Goal: Task Accomplishment & Management: Manage account settings

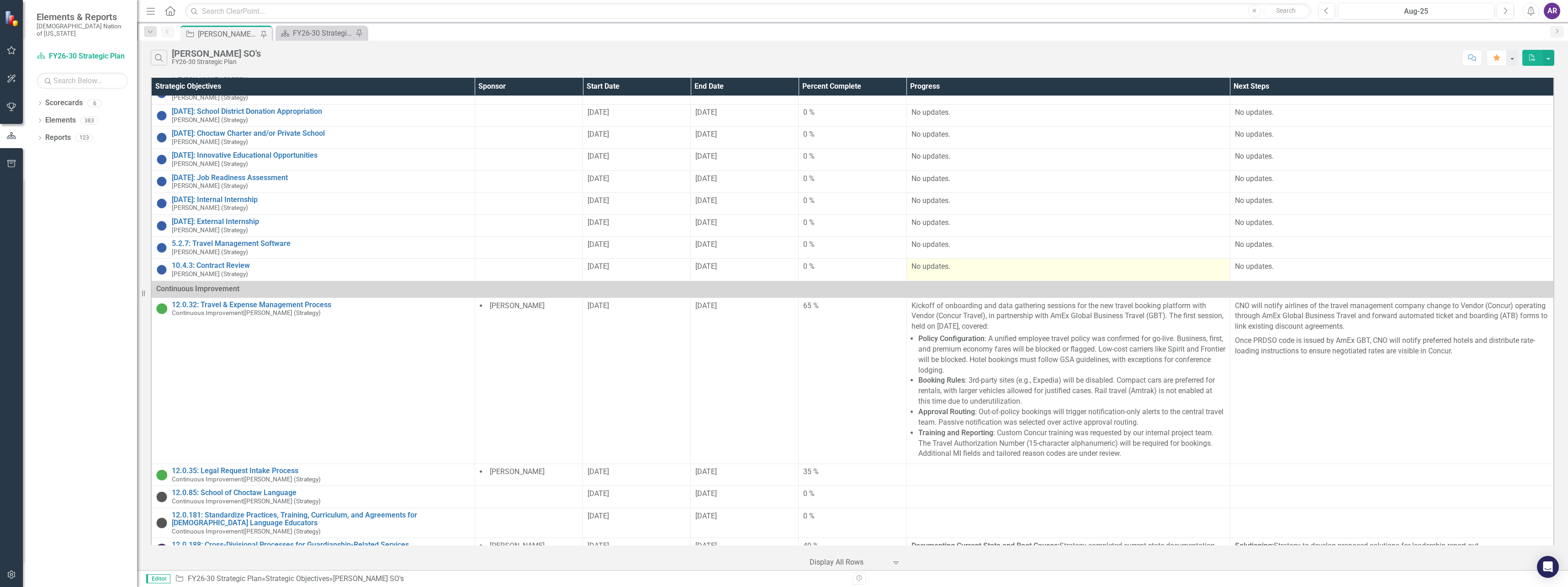
scroll to position [731, 0]
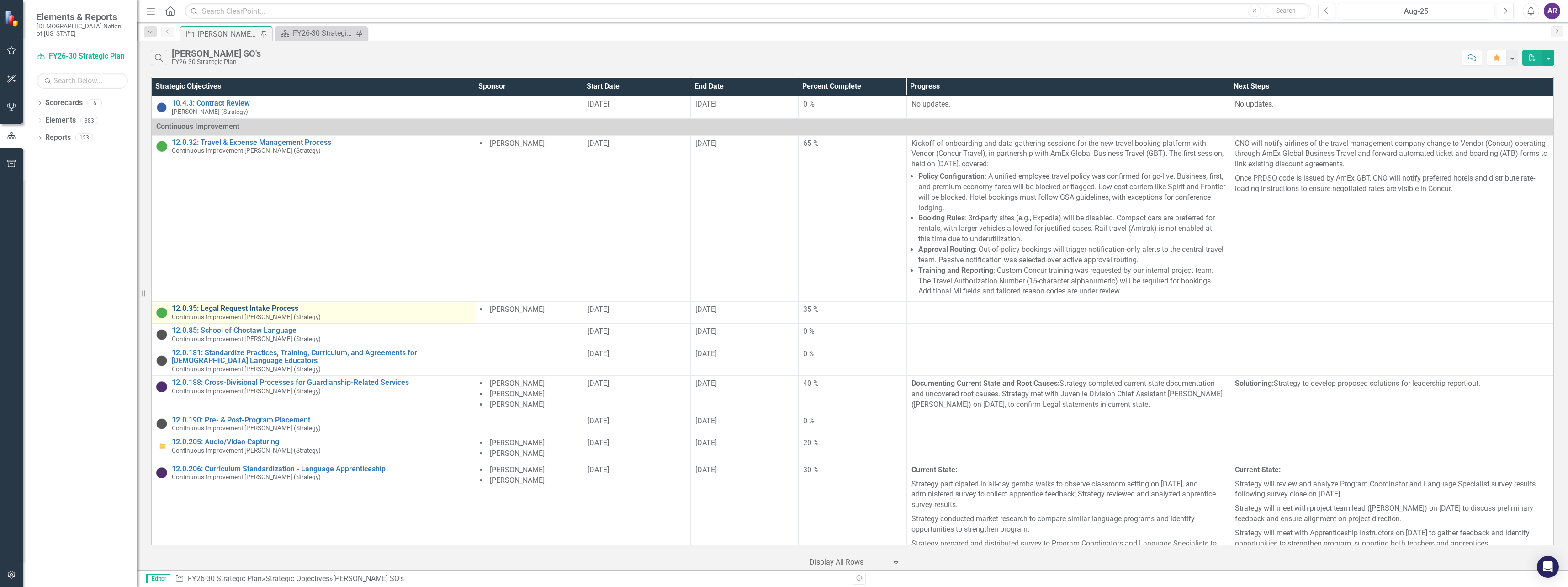
click at [281, 304] on link "12.0.35: Legal Request Intake Process" at bounding box center [321, 309] width 298 height 9
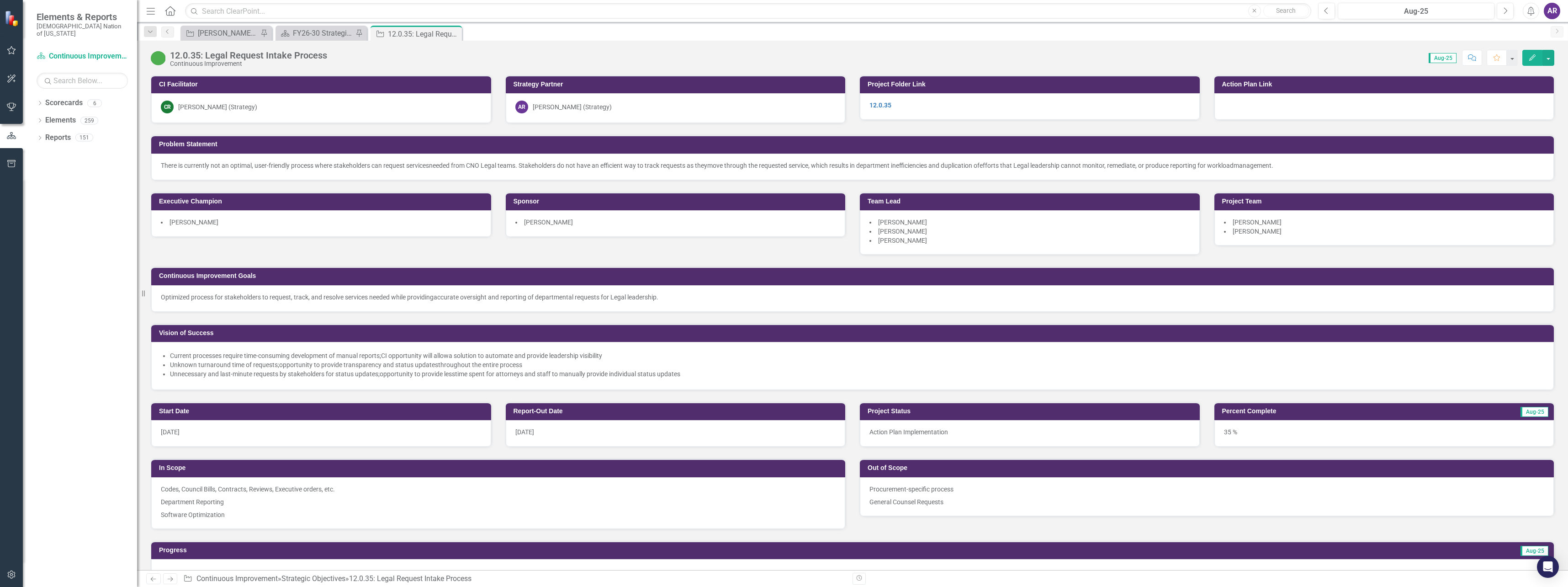
scroll to position [183, 0]
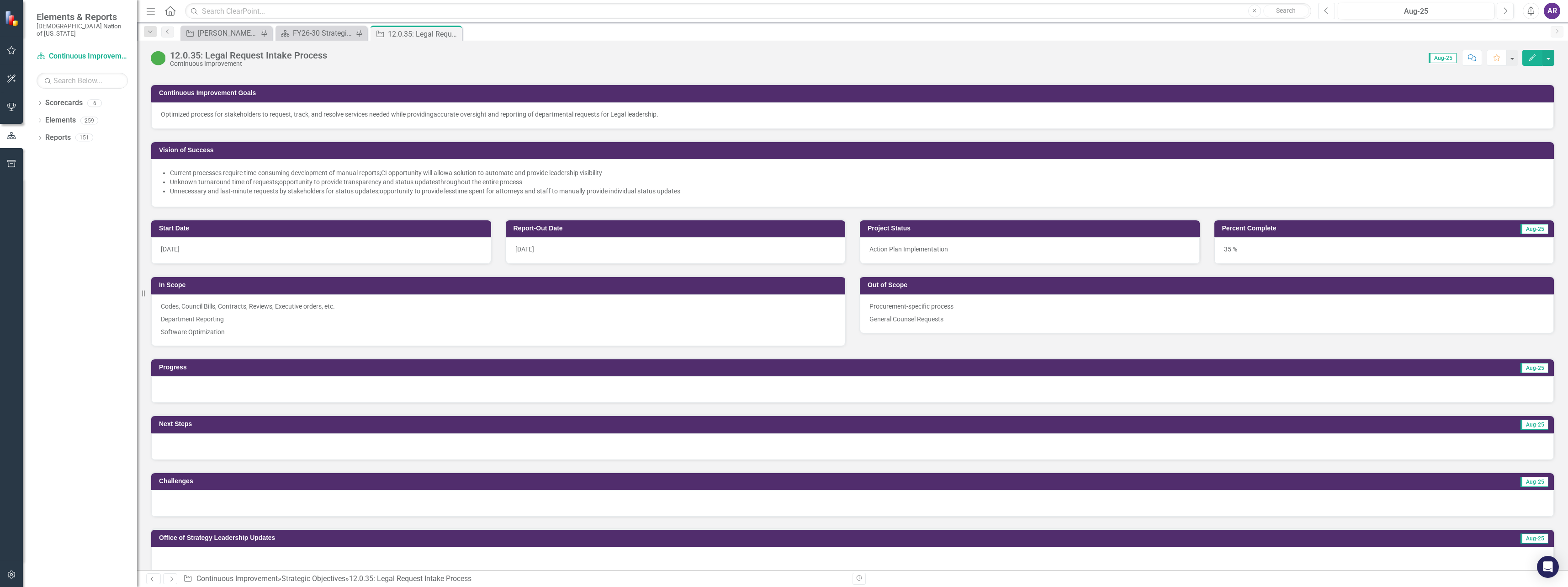
click at [1325, 10] on icon "button" at bounding box center [1326, 10] width 4 height 7
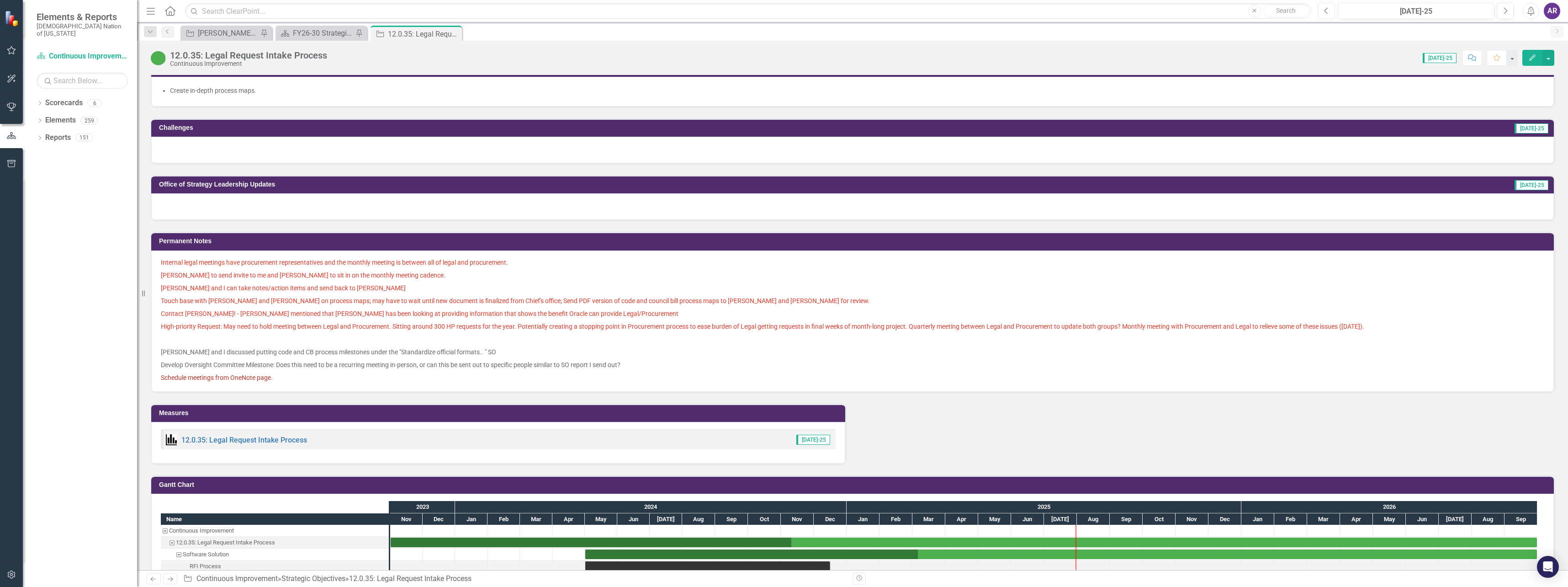
scroll to position [549, 0]
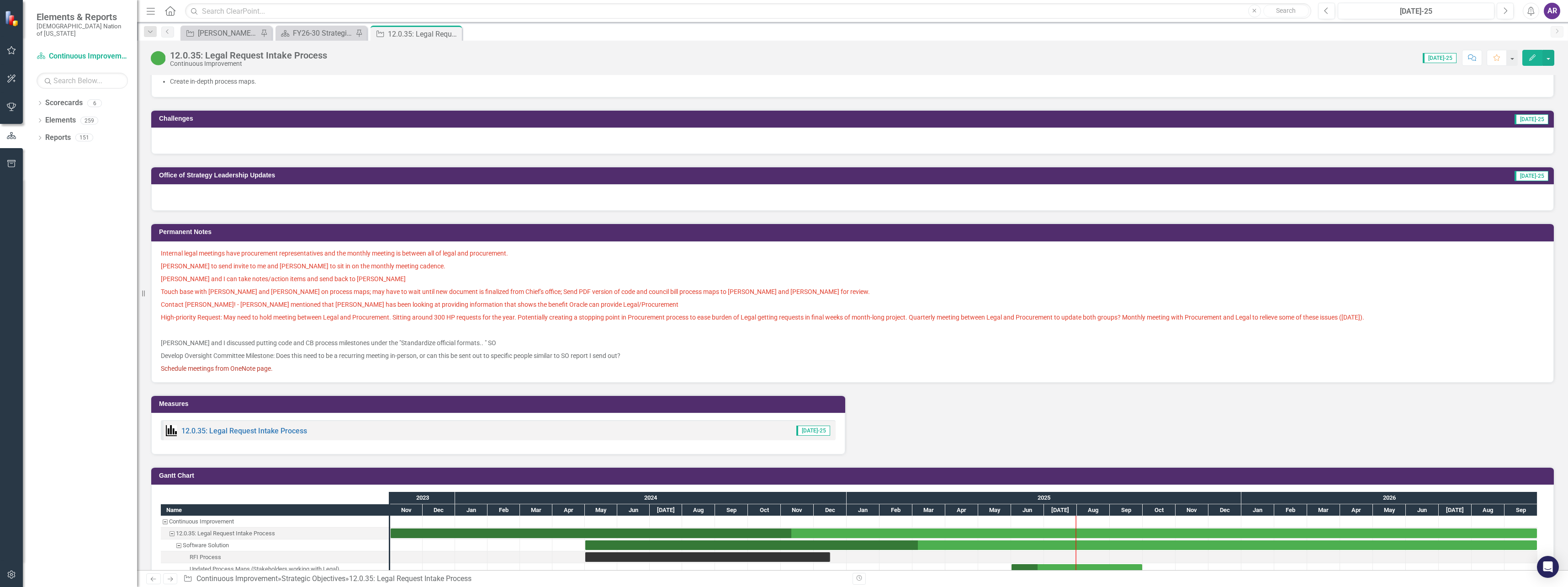
click at [236, 426] on div "12.0.35: Legal Request Intake Process" at bounding box center [236, 431] width 141 height 11
click at [237, 432] on link "12.0.35: Legal Request Intake Process" at bounding box center [244, 431] width 125 height 9
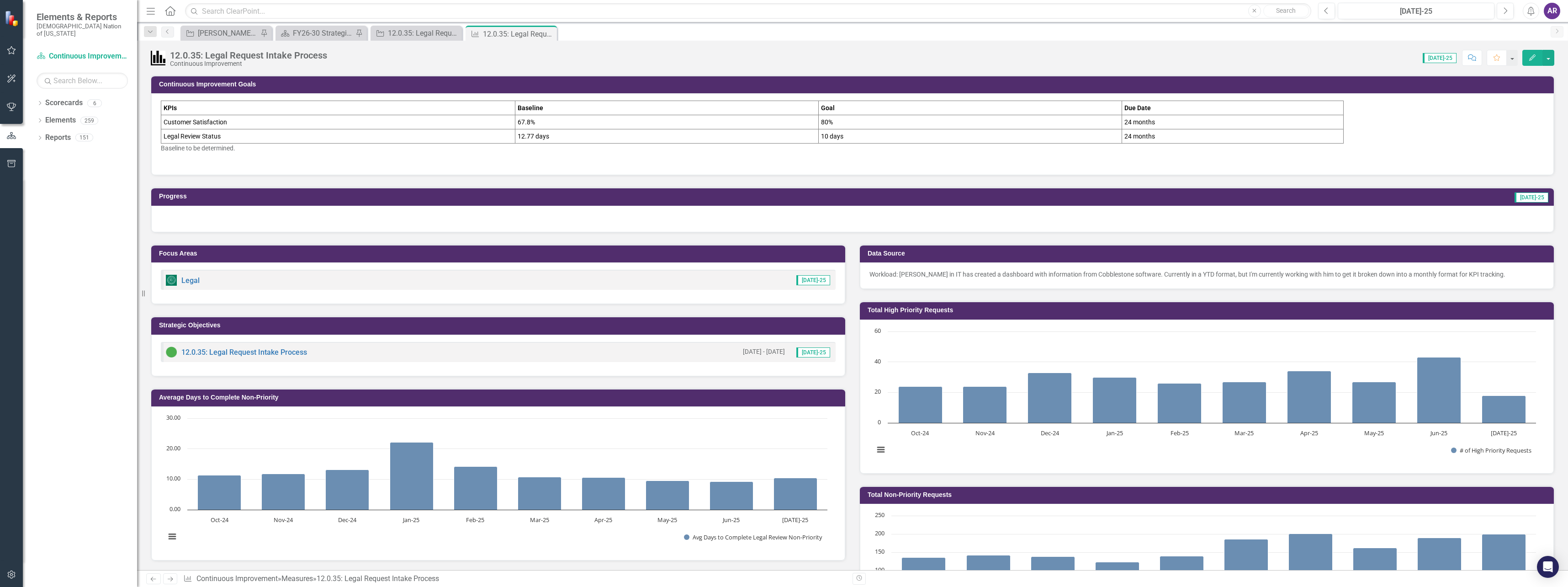
click at [342, 225] on div at bounding box center [852, 219] width 1402 height 27
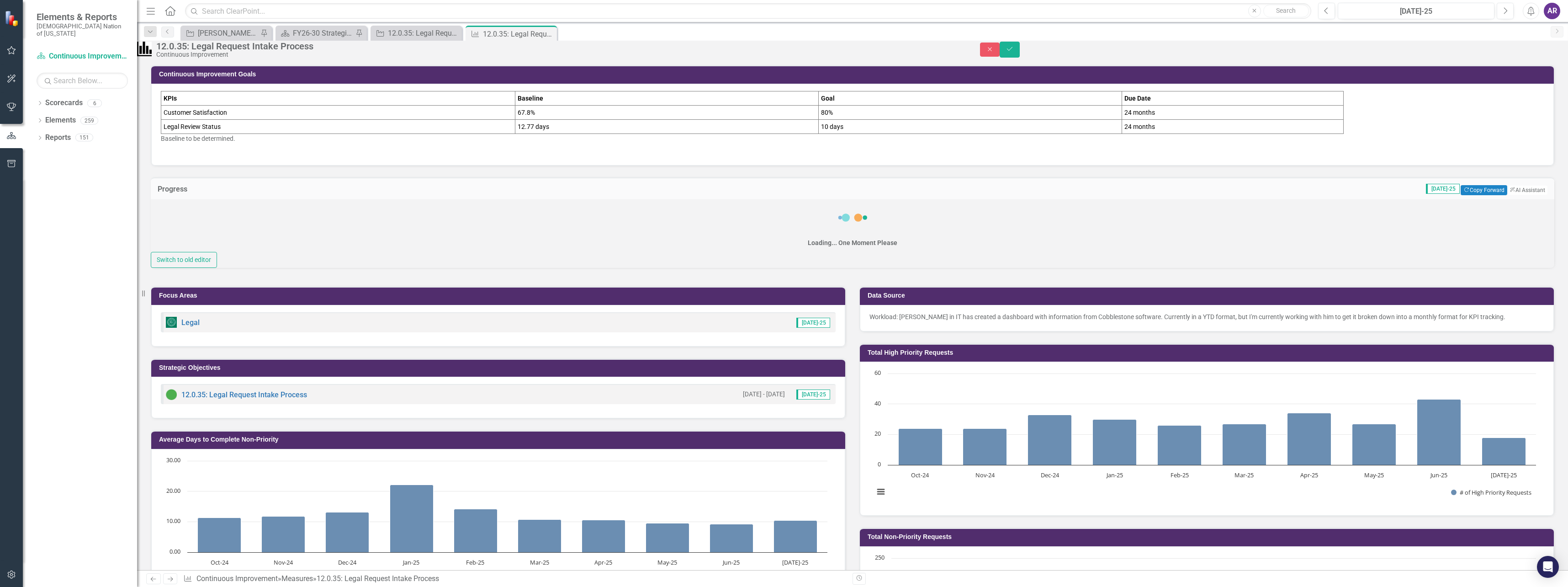
click at [343, 222] on div "Loading... One Moment Please" at bounding box center [853, 225] width 1404 height 52
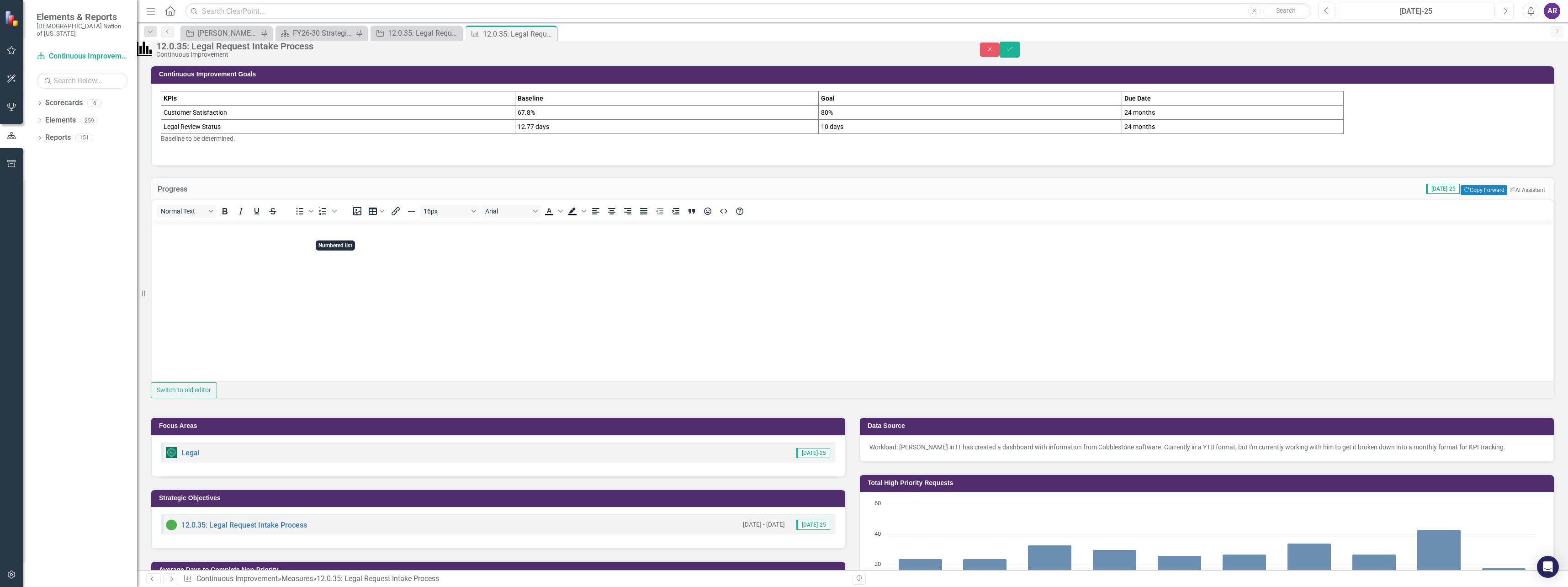
click at [331, 223] on body "Rich Text Area. Press ALT-0 for help." at bounding box center [852, 290] width 1402 height 137
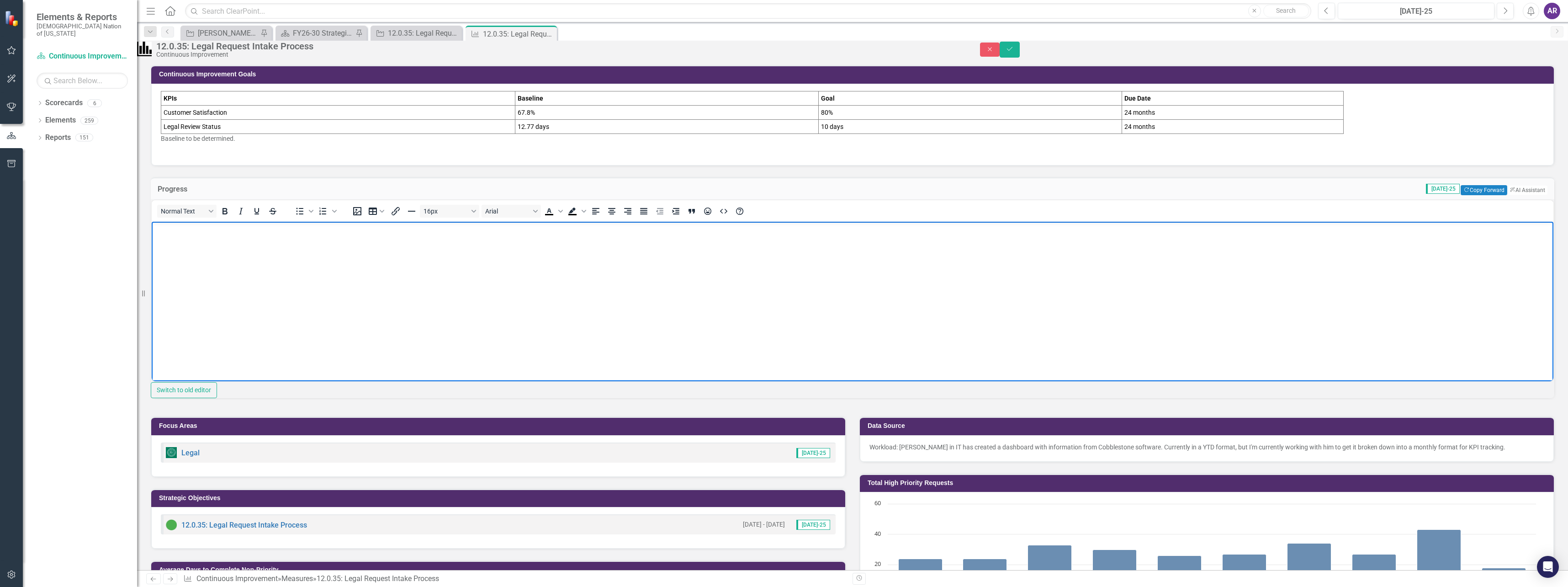
click at [339, 234] on p "Rich Text Area. Press ALT-0 for help." at bounding box center [852, 230] width 1397 height 11
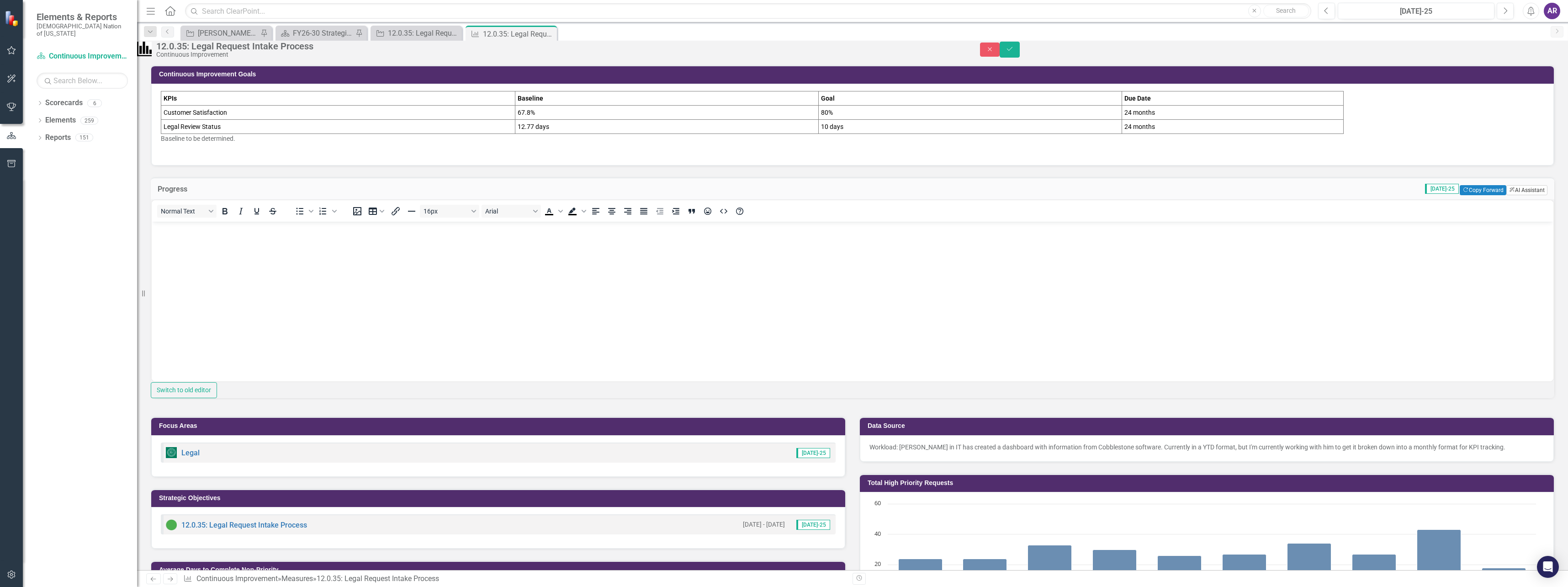
click at [1510, 195] on button "ClearPoint AI AI Assistant" at bounding box center [1527, 190] width 41 height 10
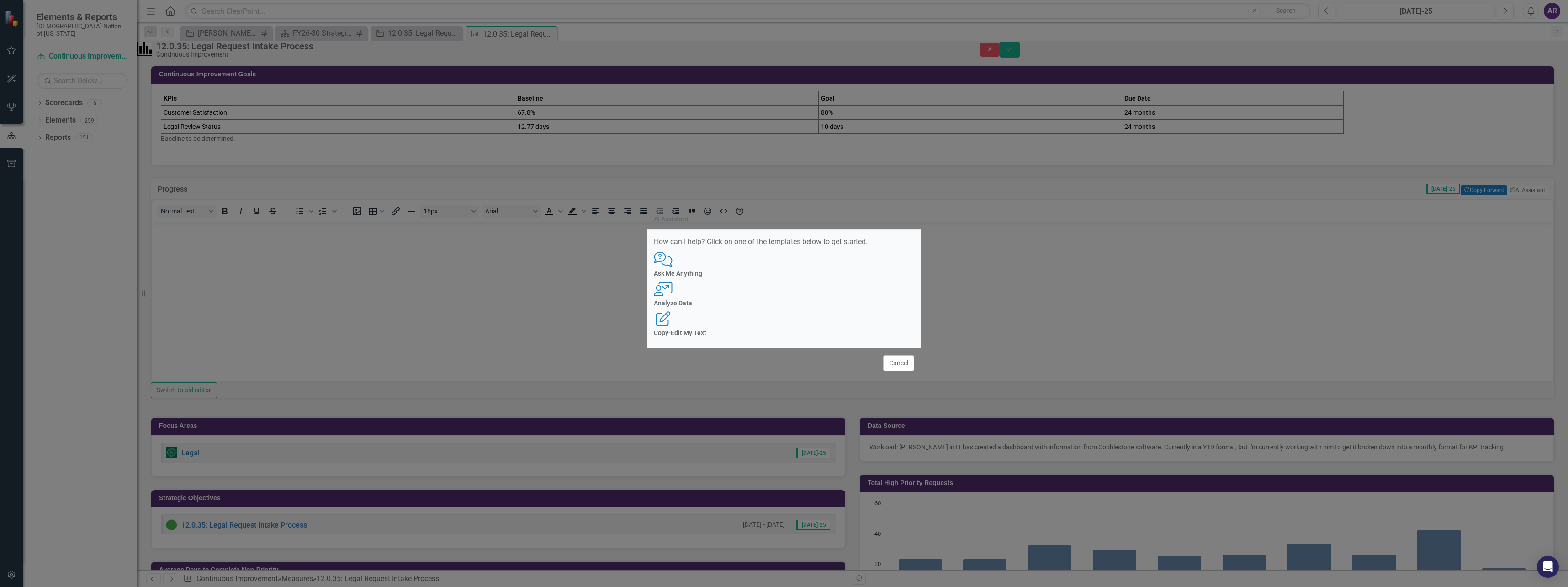
click at [777, 298] on div "User with Chart Analyze Data" at bounding box center [784, 294] width 261 height 25
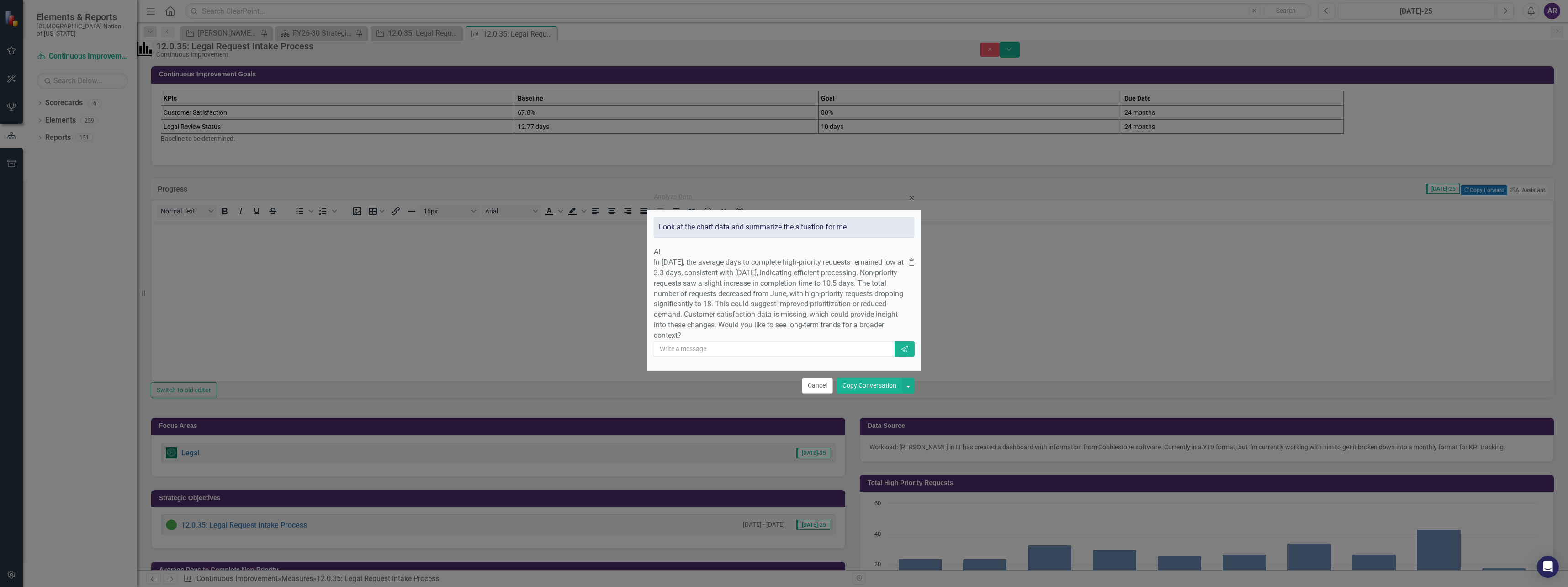
click at [883, 393] on button "Copy Conversation" at bounding box center [869, 385] width 66 height 16
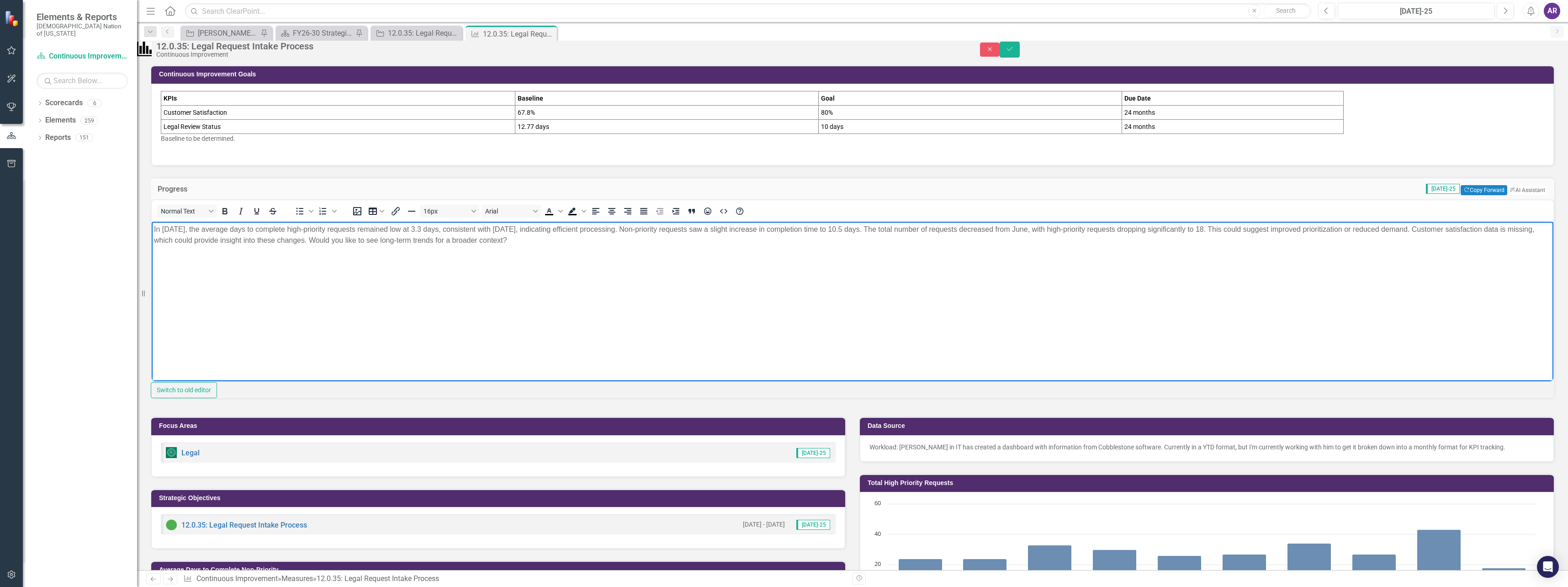
drag, startPoint x: 1431, startPoint y: 229, endPoint x: 749, endPoint y: 307, distance: 686.4
click at [749, 307] on body "In July 2025, the average days to complete high-priority requests remained low …" at bounding box center [852, 290] width 1402 height 137
drag, startPoint x: 1439, startPoint y: 230, endPoint x: 1227, endPoint y: 233, distance: 212.0
click at [1227, 233] on p "In July 2025, the average days to complete high-priority requests remained low …" at bounding box center [852, 230] width 1397 height 11
click at [1020, 55] on button "Save" at bounding box center [1009, 49] width 20 height 16
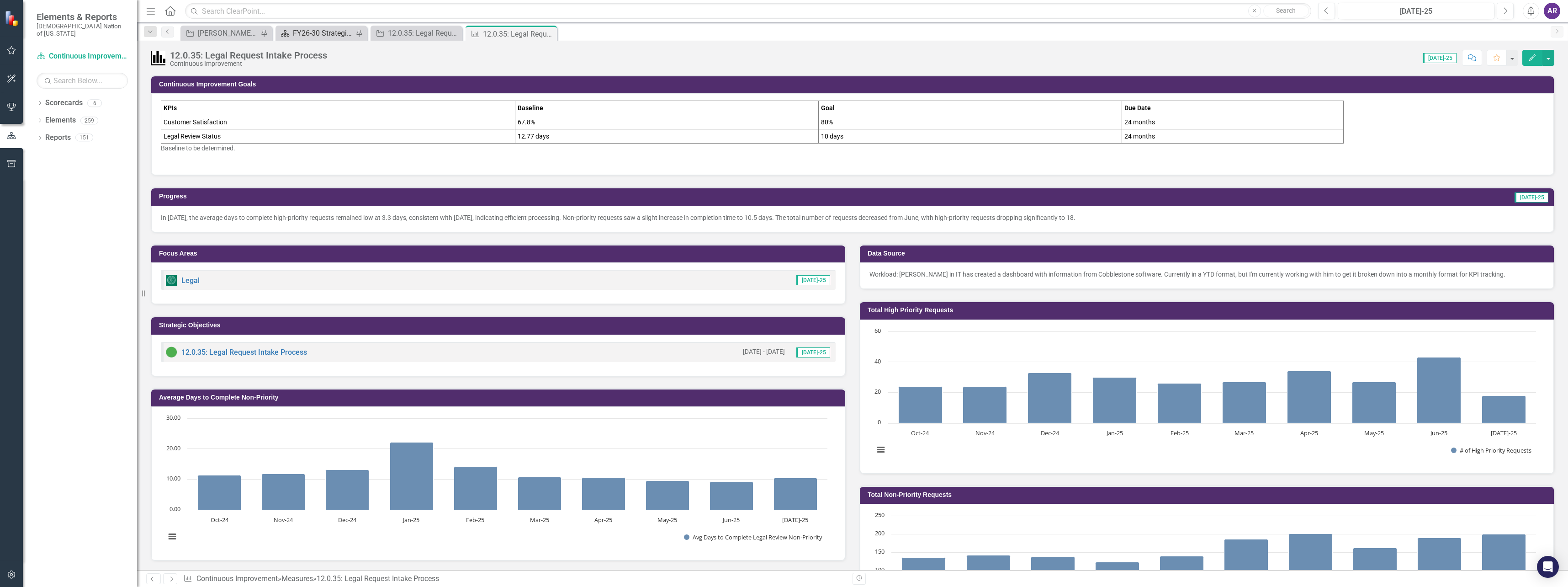
click at [341, 35] on div "FY26-30 Strategic Plan" at bounding box center [323, 33] width 60 height 12
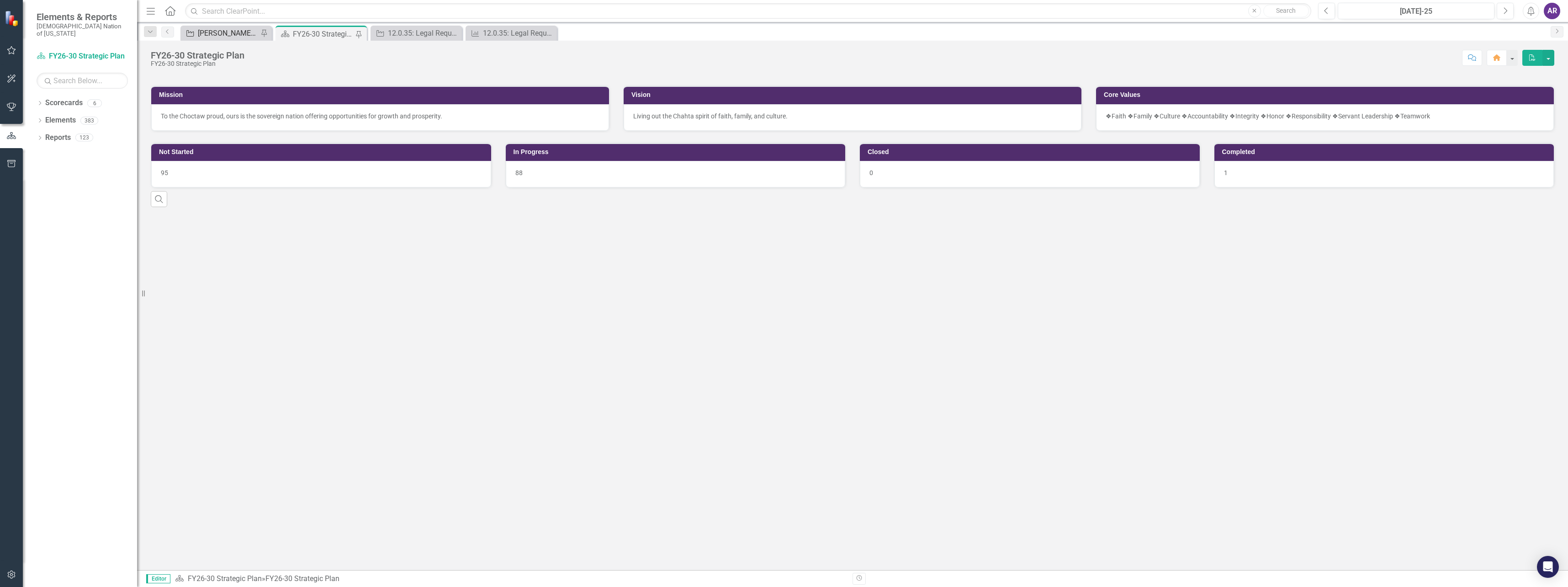
click at [239, 38] on div "[PERSON_NAME] SO's" at bounding box center [228, 33] width 60 height 12
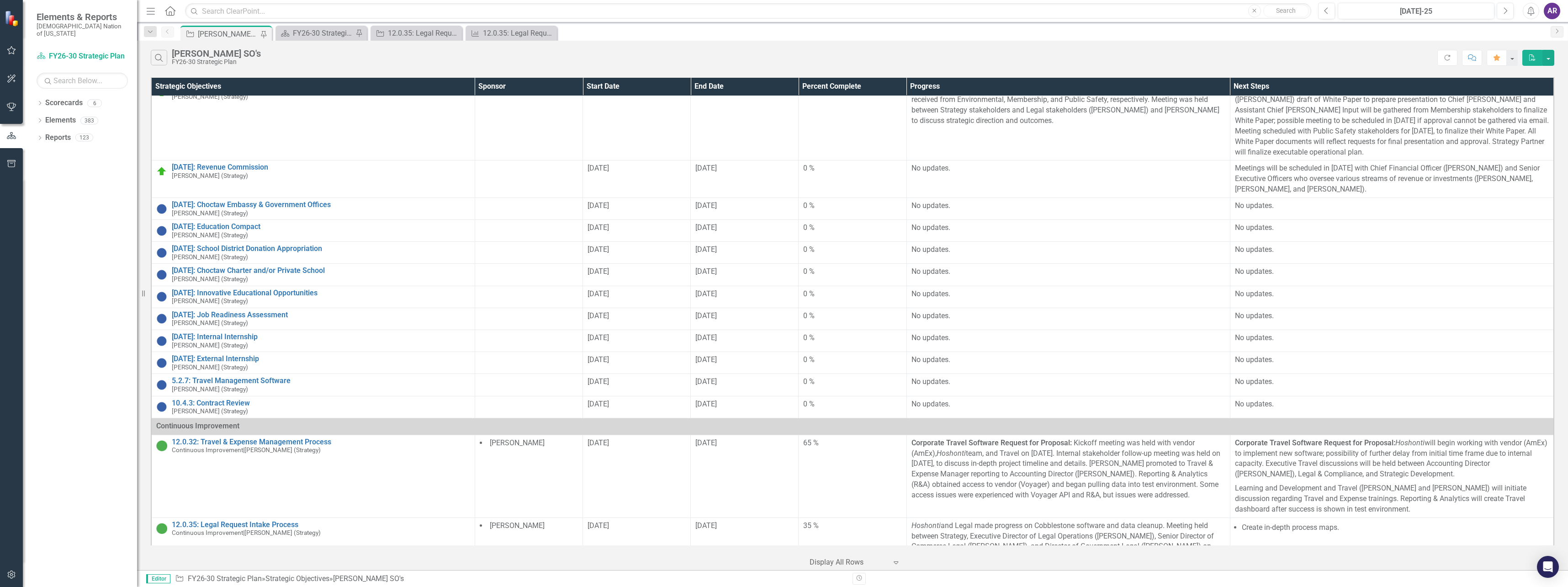
scroll to position [399, 0]
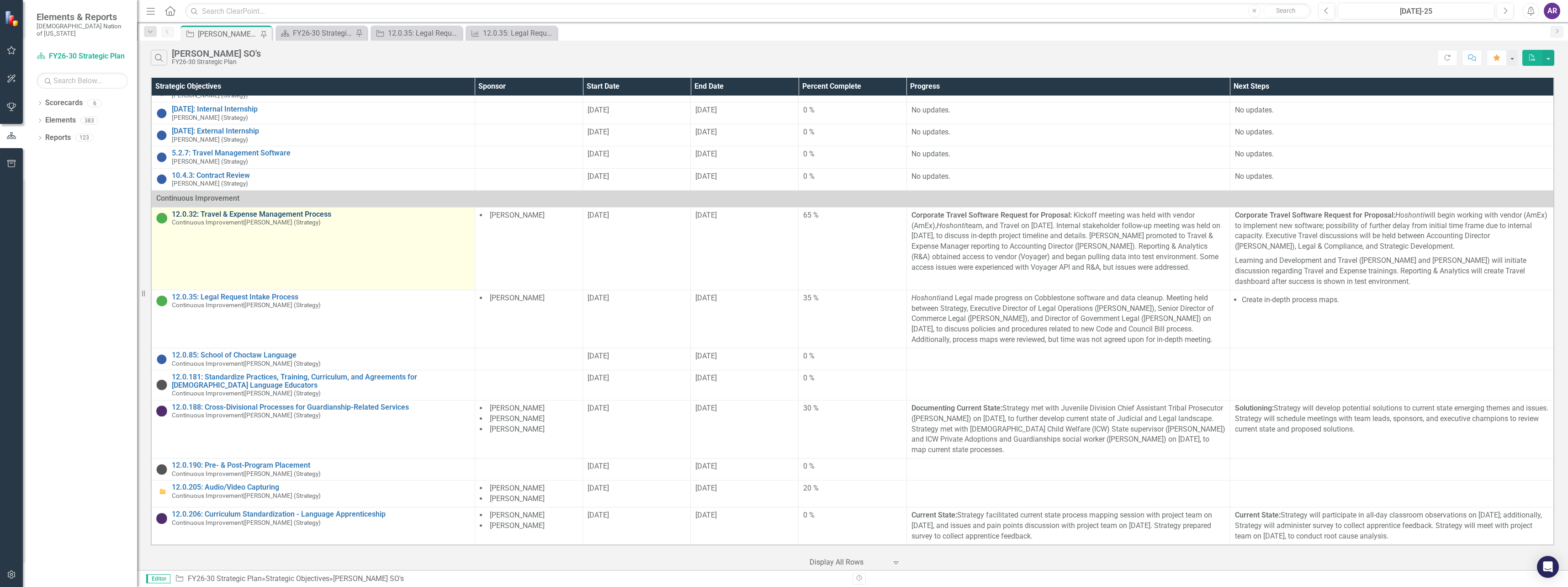
click at [278, 210] on link "12.0.32: Travel & Expense Management Process" at bounding box center [321, 214] width 298 height 9
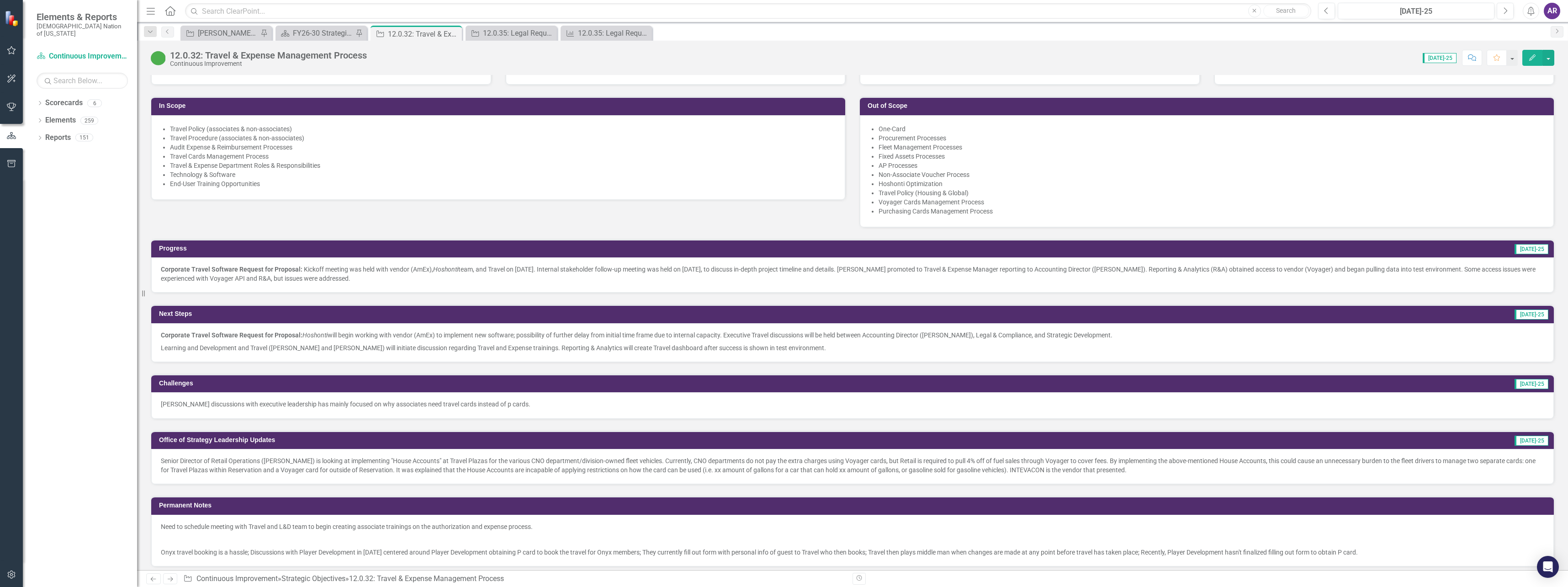
scroll to position [686, 0]
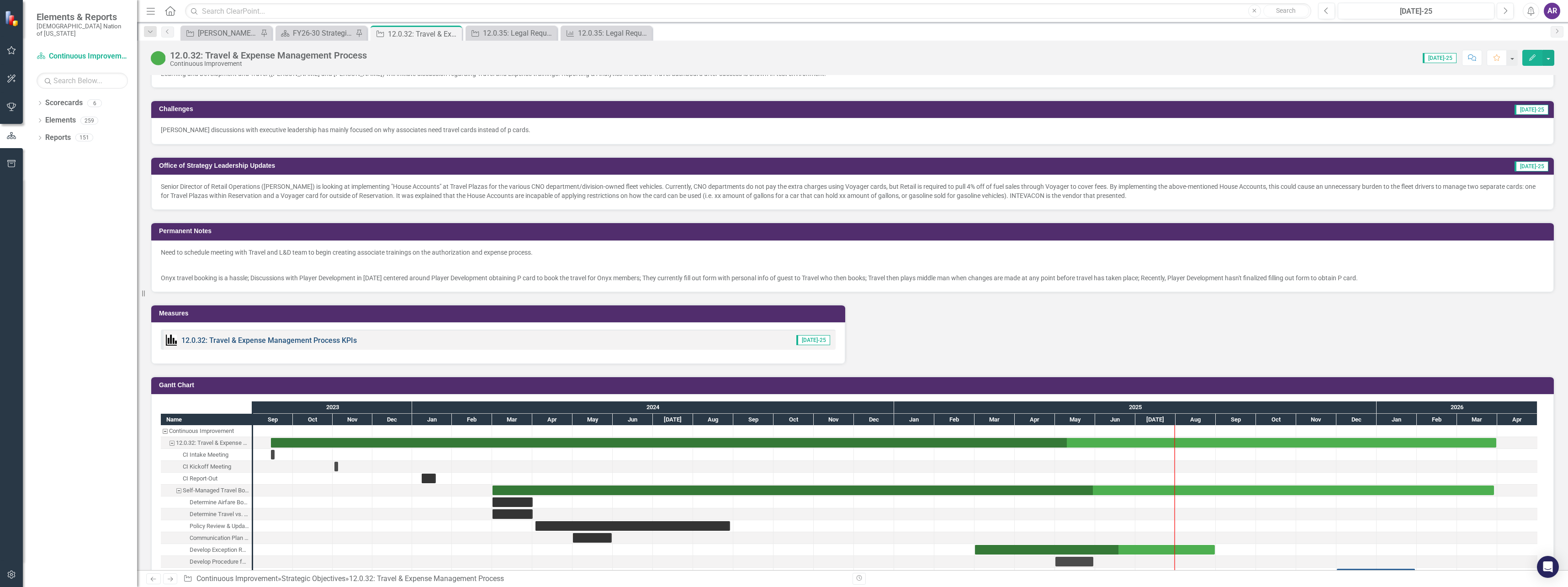
click at [299, 337] on link "12.0.32: Travel & Expense Management Process KPIs" at bounding box center [269, 340] width 175 height 9
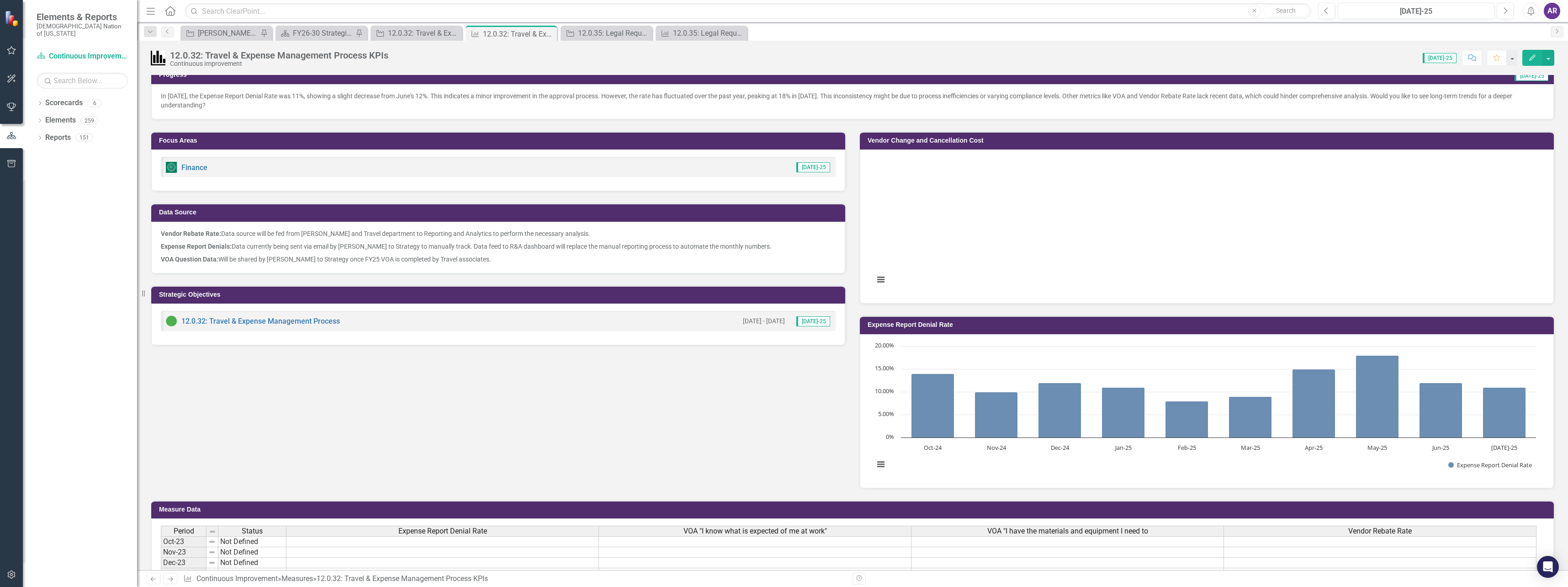
scroll to position [91, 0]
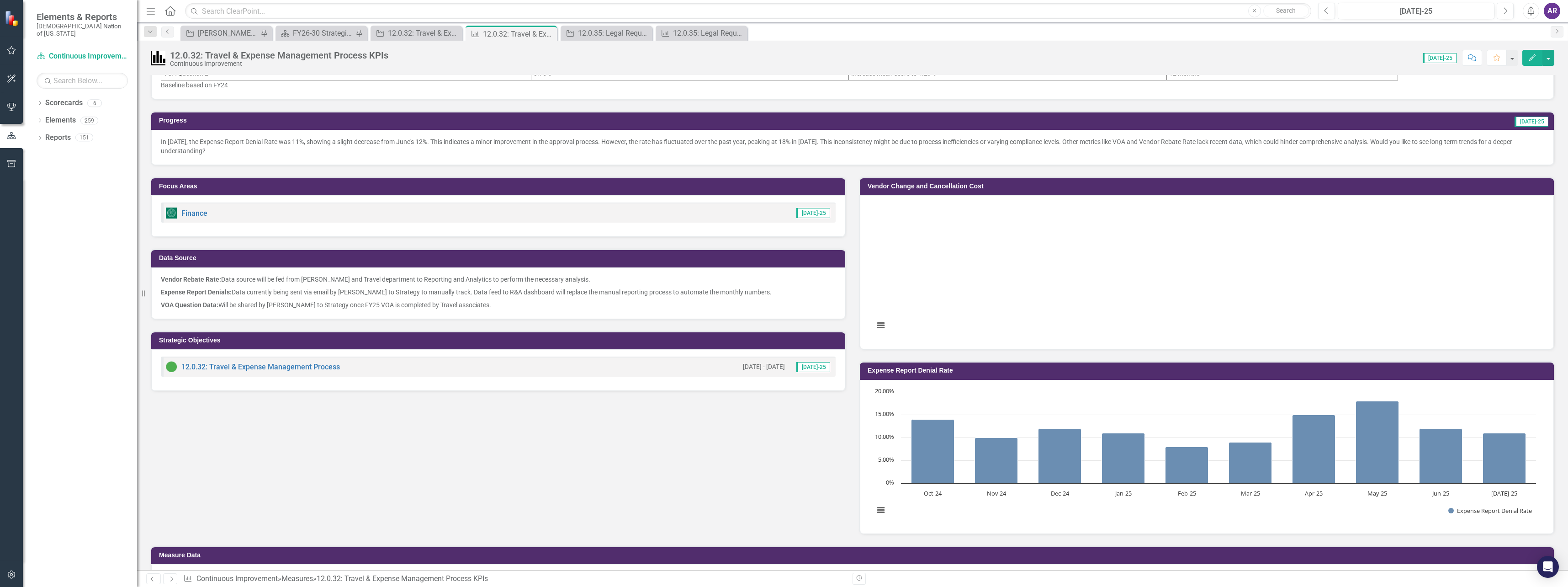
click at [744, 150] on p "In July 2025, the Expense Report Denial Rate was 11%, showing a slight decrease…" at bounding box center [852, 146] width 1384 height 18
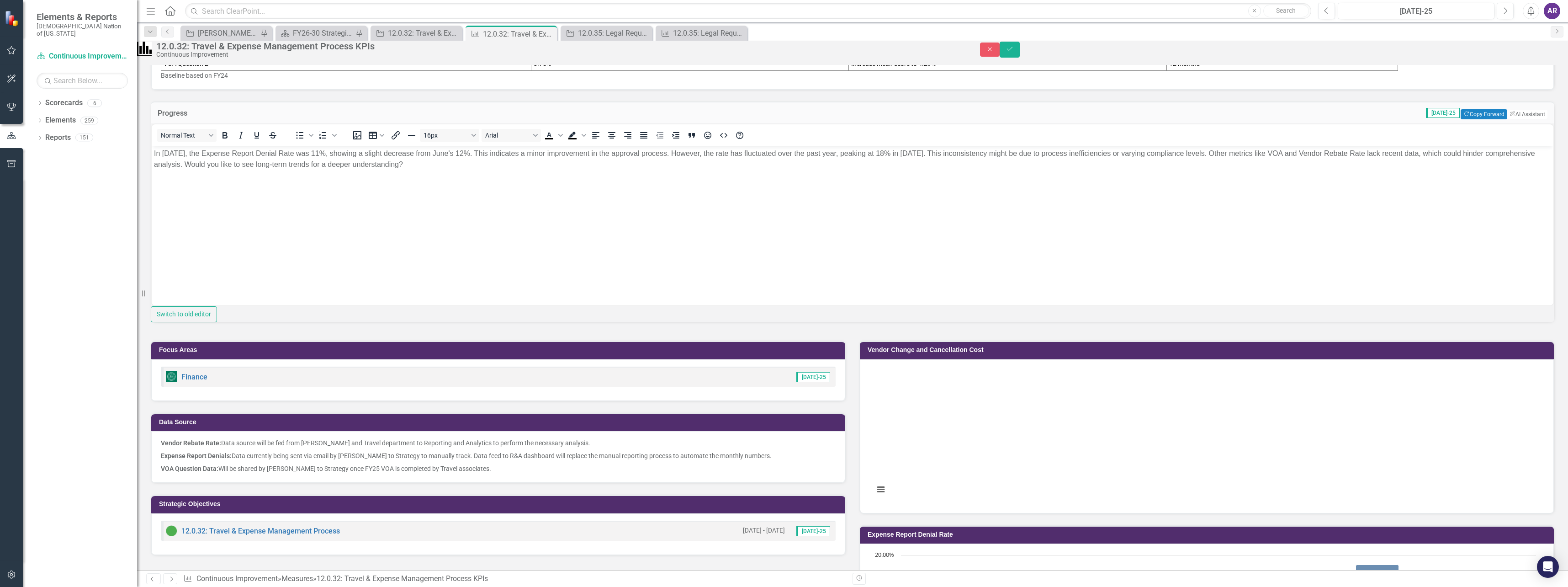
scroll to position [0, 0]
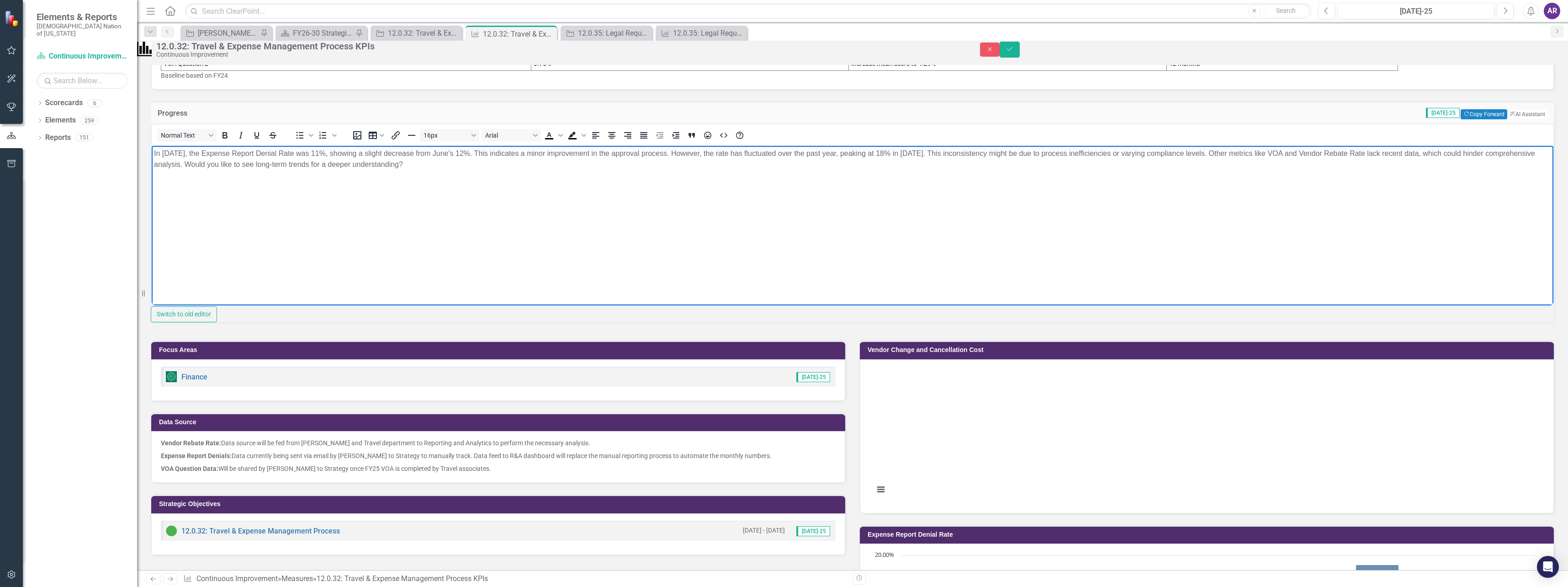
drag, startPoint x: 1225, startPoint y: 152, endPoint x: 1228, endPoint y: 163, distance: 11.4
click at [1228, 163] on p "In July 2025, the Expense Report Denial Rate was 11%, showing a slight decrease…" at bounding box center [852, 159] width 1397 height 22
drag, startPoint x: 948, startPoint y: 153, endPoint x: 1250, endPoint y: 161, distance: 302.1
click at [1250, 161] on body "In July 2025, the Expense Report Denial Rate was 11%, showing a slight decrease…" at bounding box center [852, 214] width 1402 height 137
click at [1014, 52] on icon "Save" at bounding box center [1010, 49] width 9 height 7
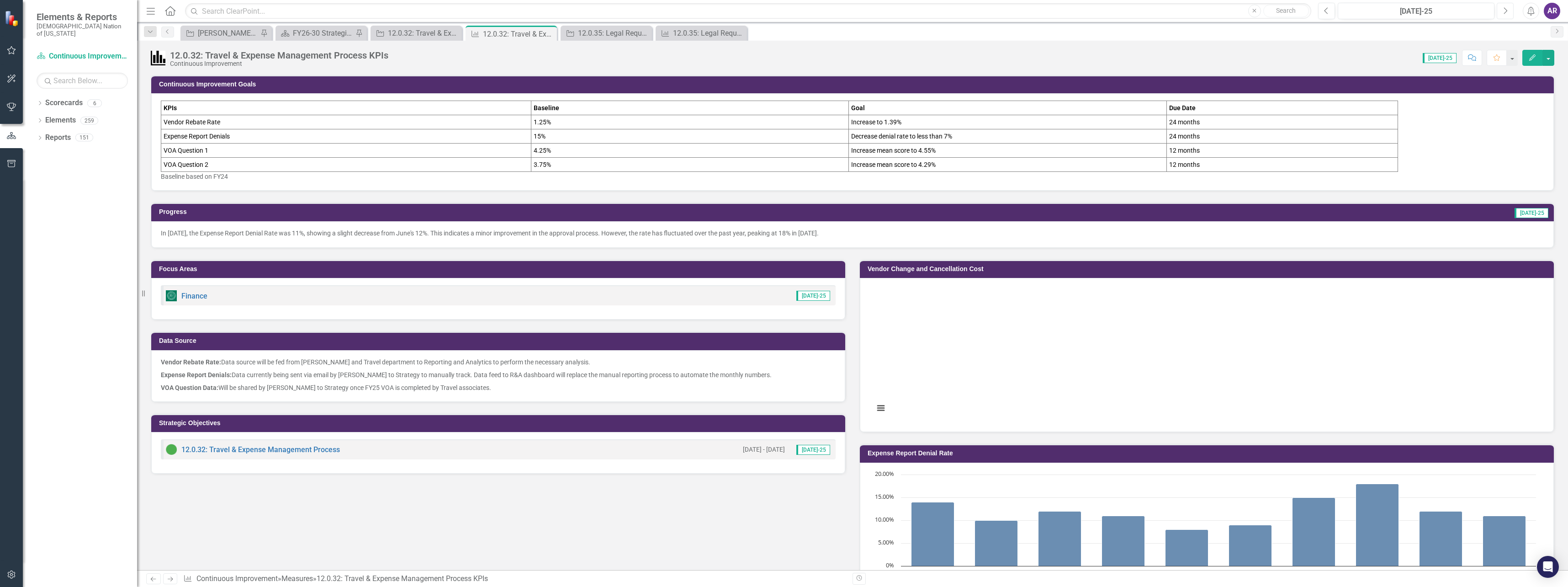
click at [1503, 13] on icon "Next" at bounding box center [1505, 11] width 5 height 9
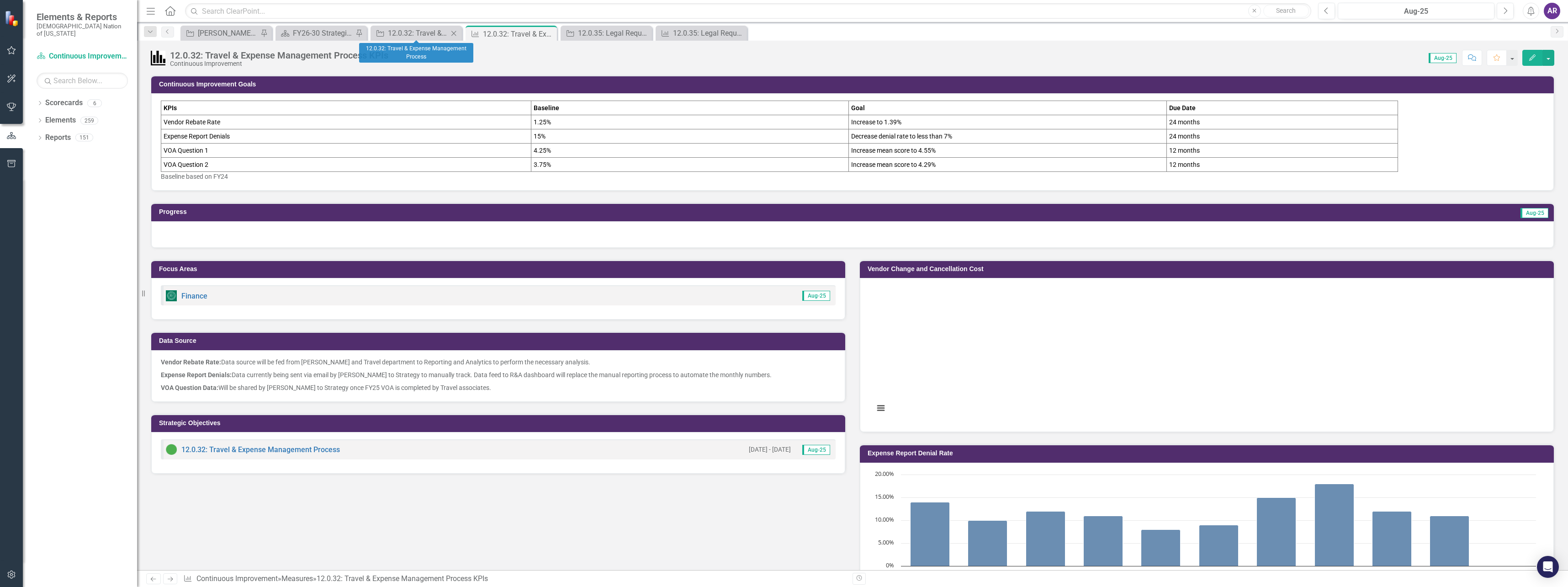
click at [453, 31] on icon "Close" at bounding box center [453, 33] width 9 height 7
click at [453, 32] on icon "Close" at bounding box center [453, 33] width 9 height 7
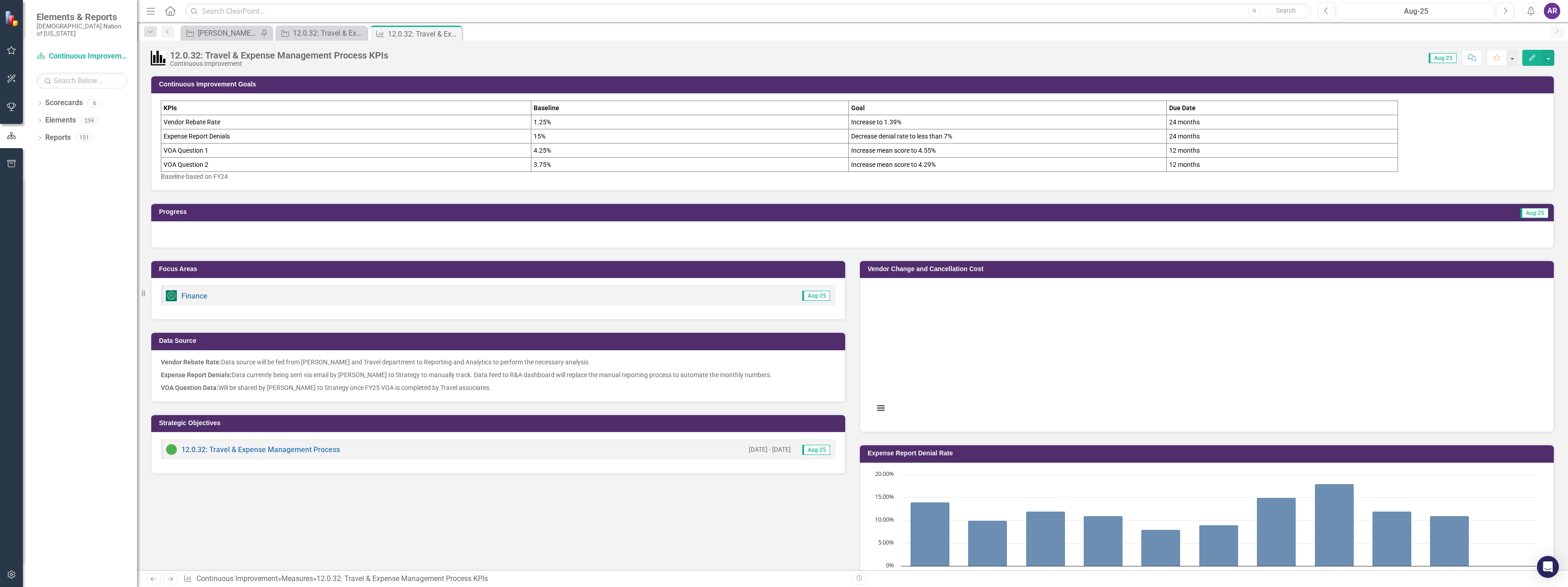
click at [0, 0] on icon "Close" at bounding box center [0, 0] width 0 height 0
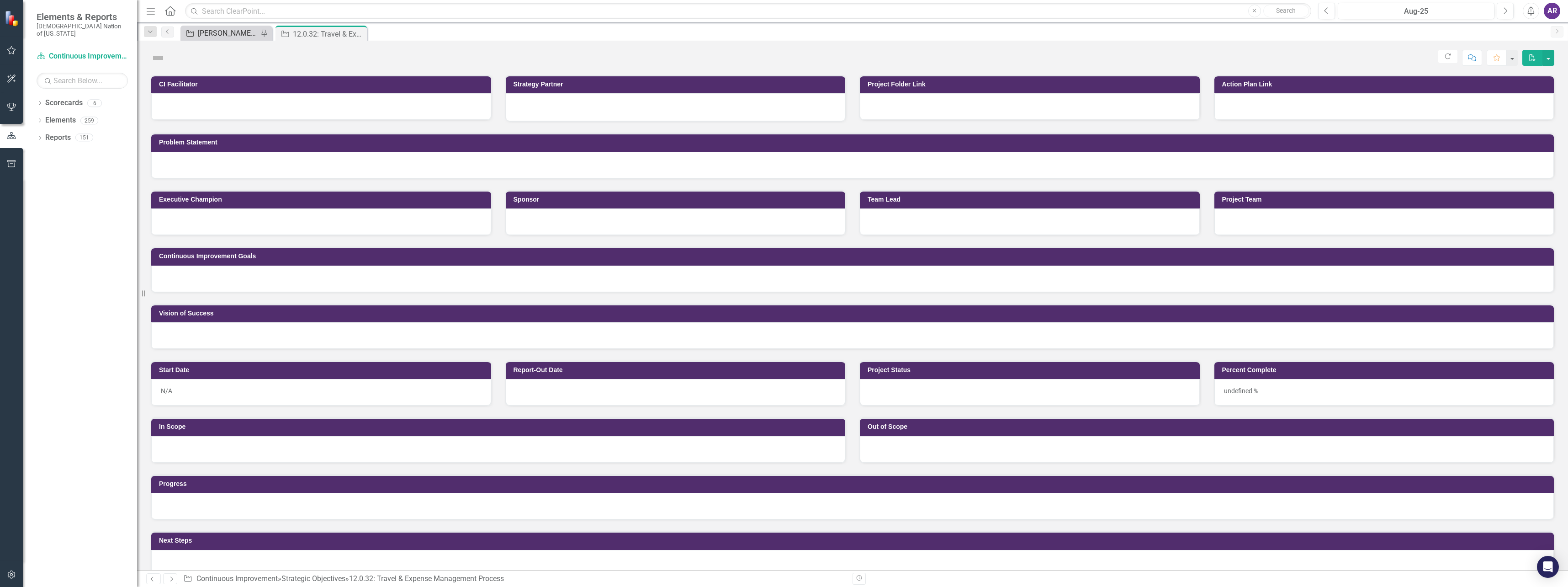
click at [228, 36] on div "[PERSON_NAME] SO's" at bounding box center [228, 33] width 60 height 12
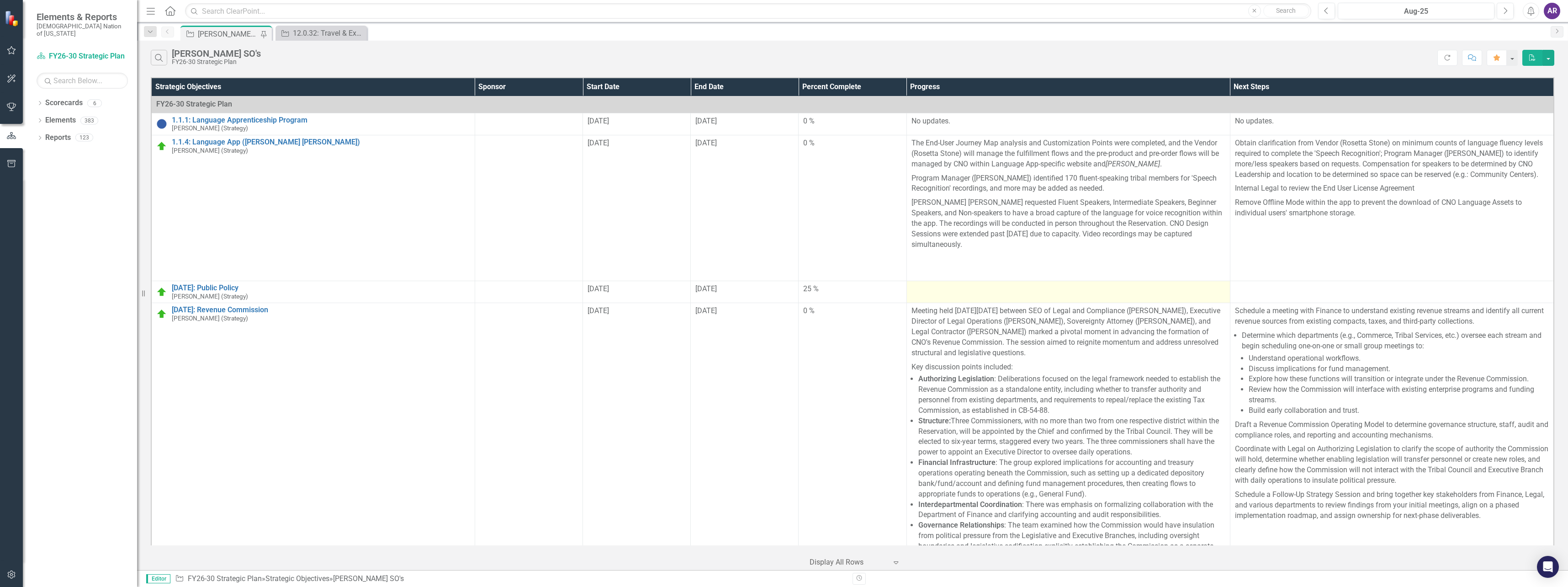
click at [949, 285] on td at bounding box center [1068, 292] width 323 height 22
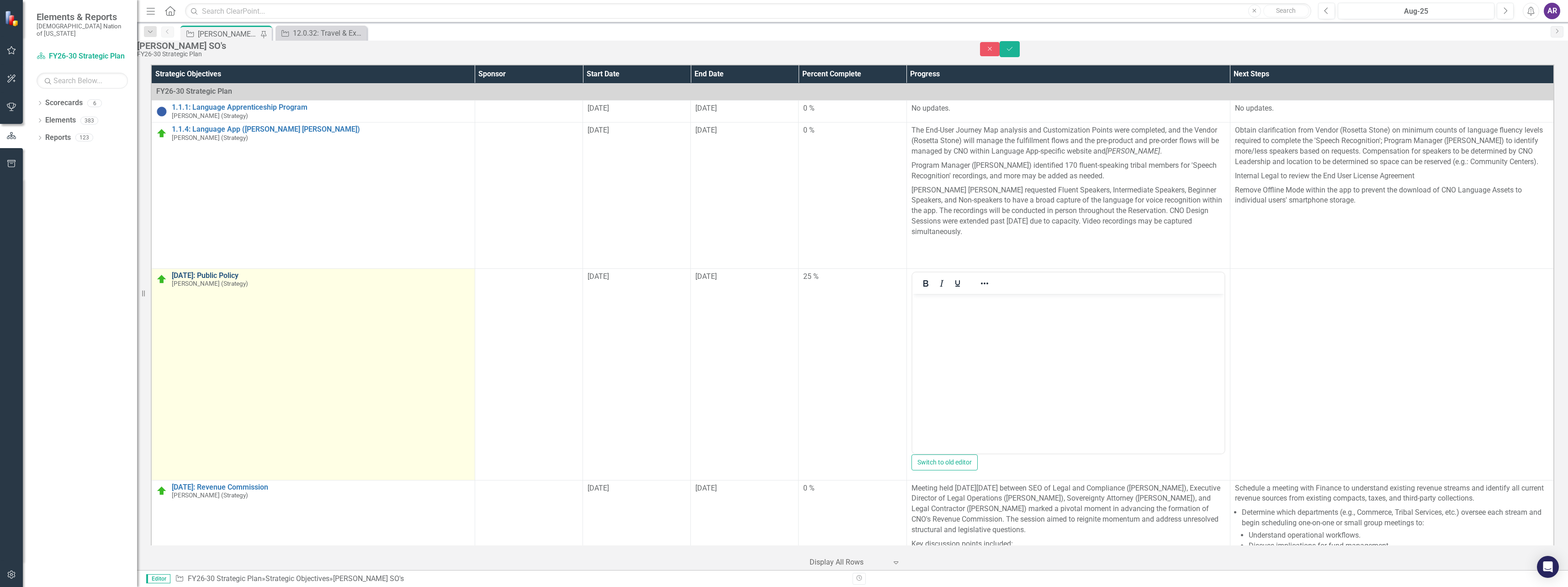
click at [212, 277] on link "[DATE]: Public Policy" at bounding box center [321, 276] width 298 height 9
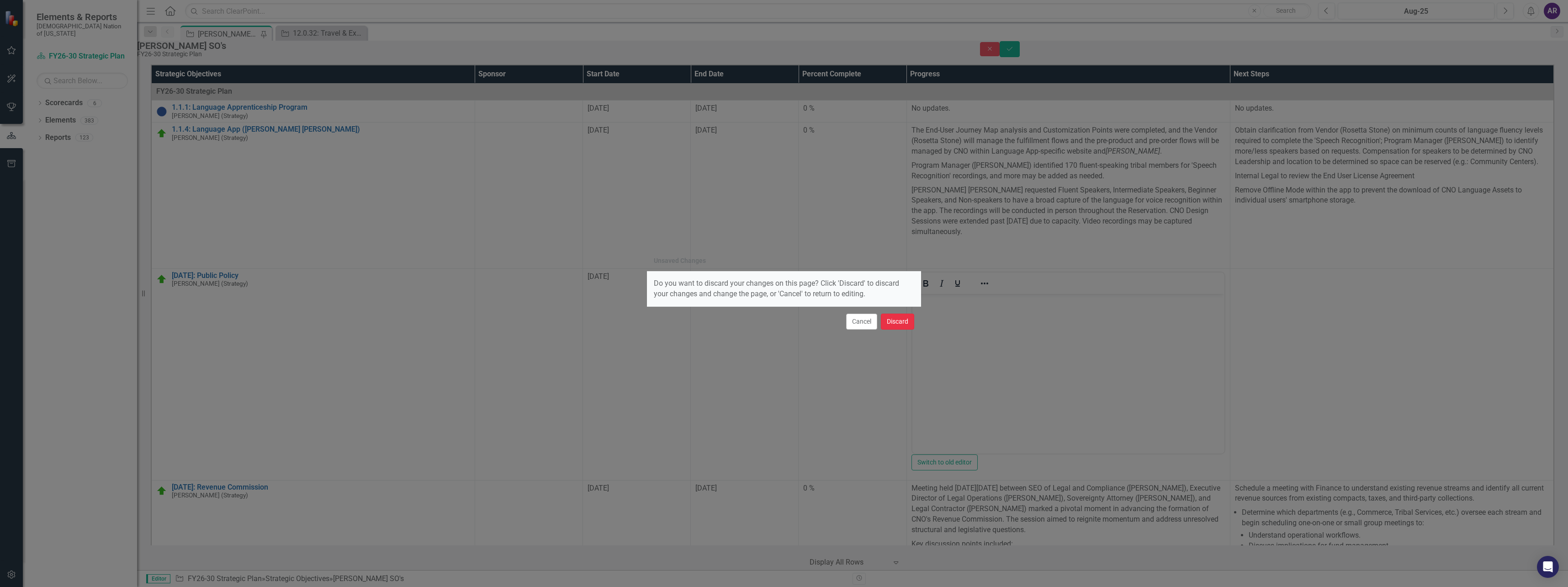
click at [908, 316] on button "Discard" at bounding box center [897, 322] width 33 height 16
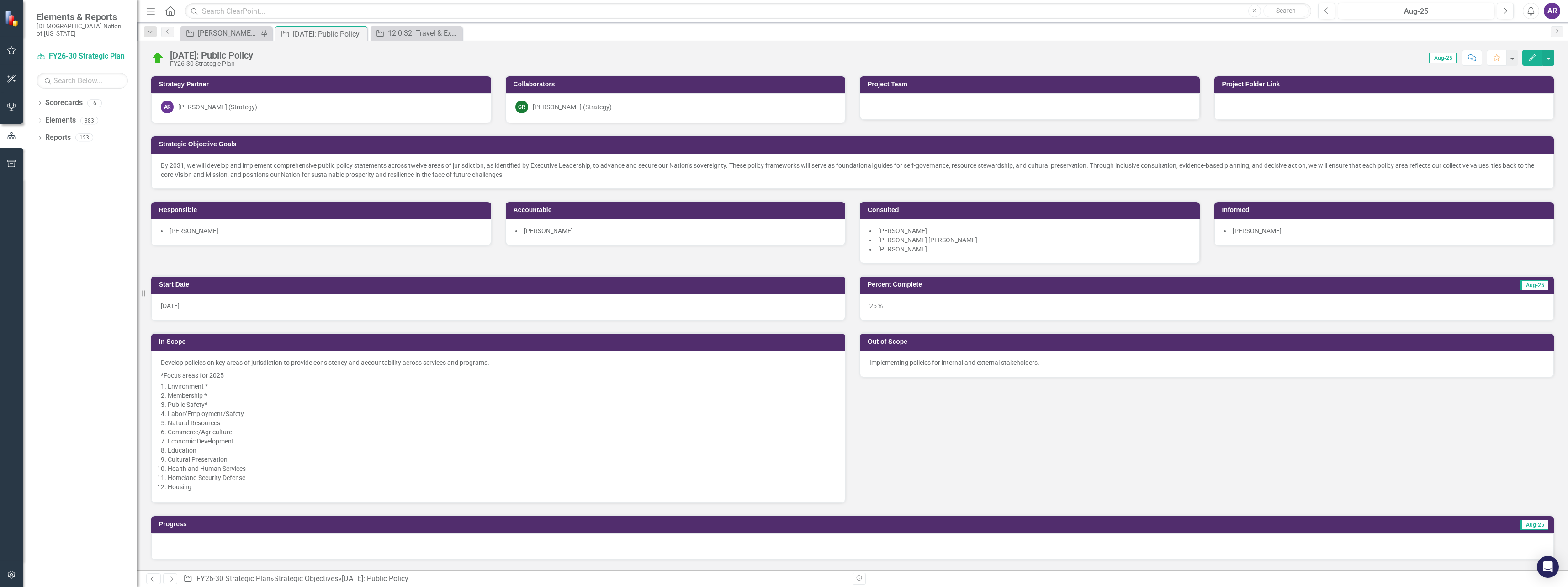
scroll to position [137, 0]
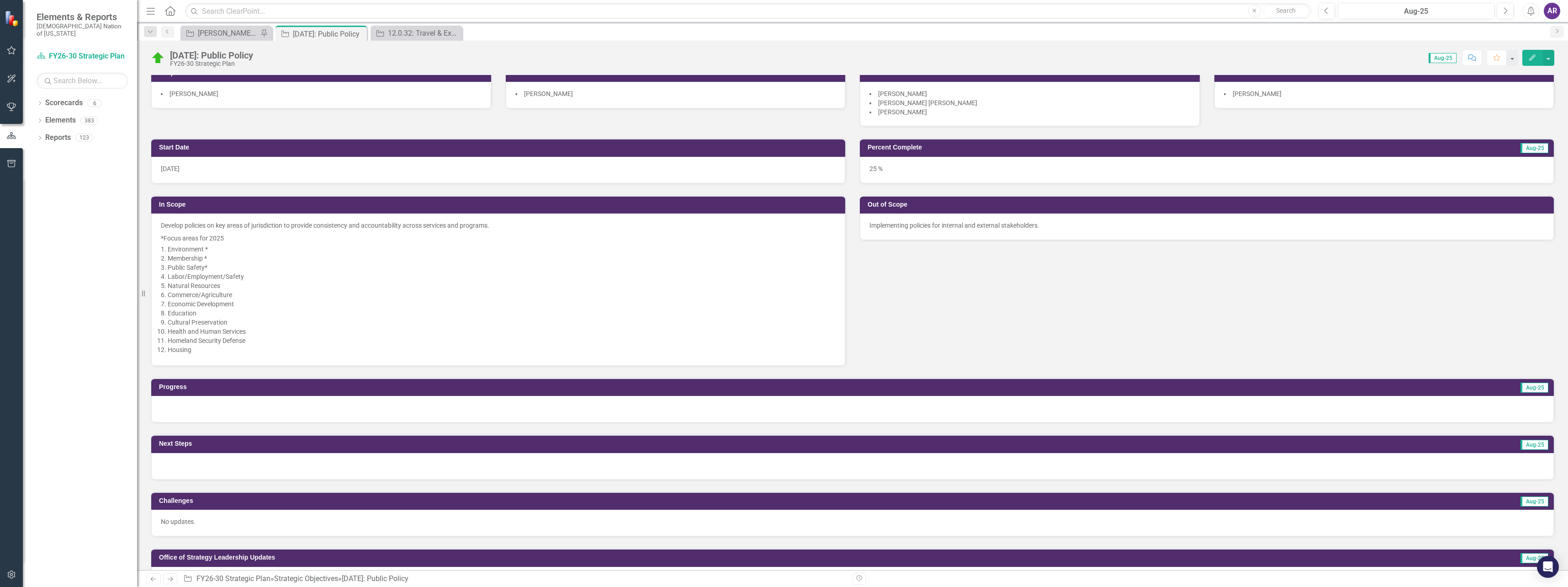
click at [329, 417] on div at bounding box center [852, 409] width 1402 height 27
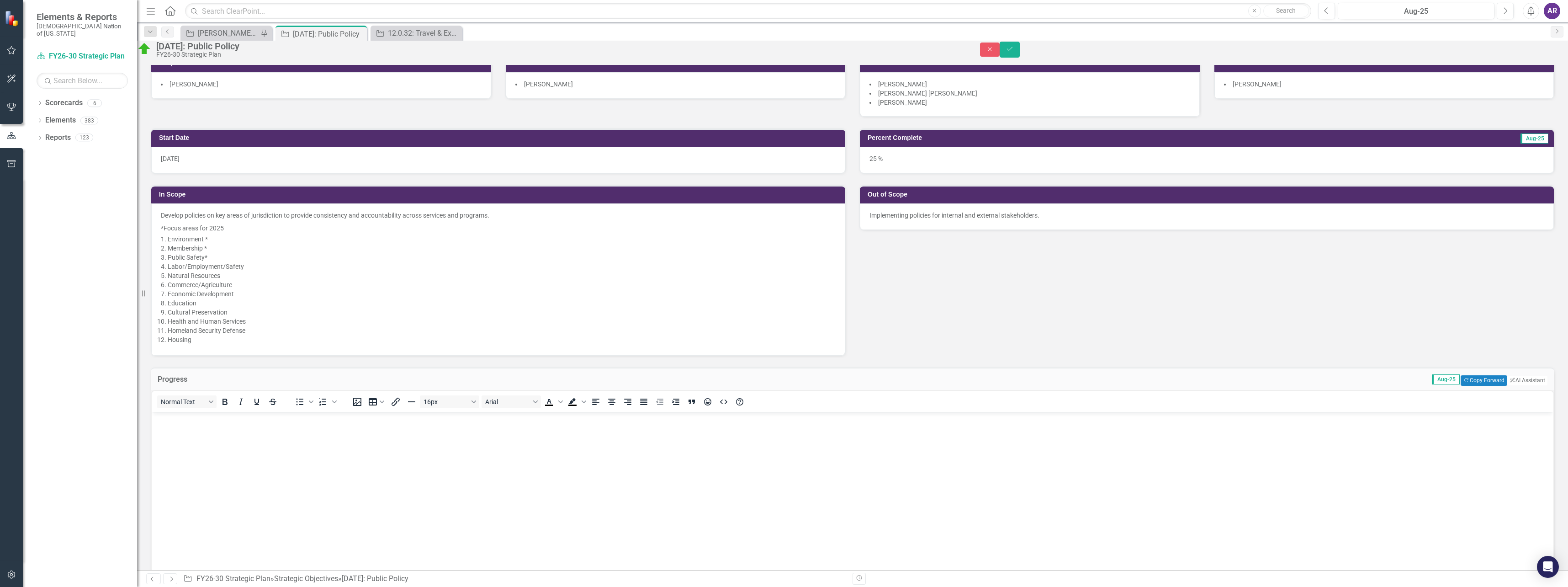
scroll to position [0, 0]
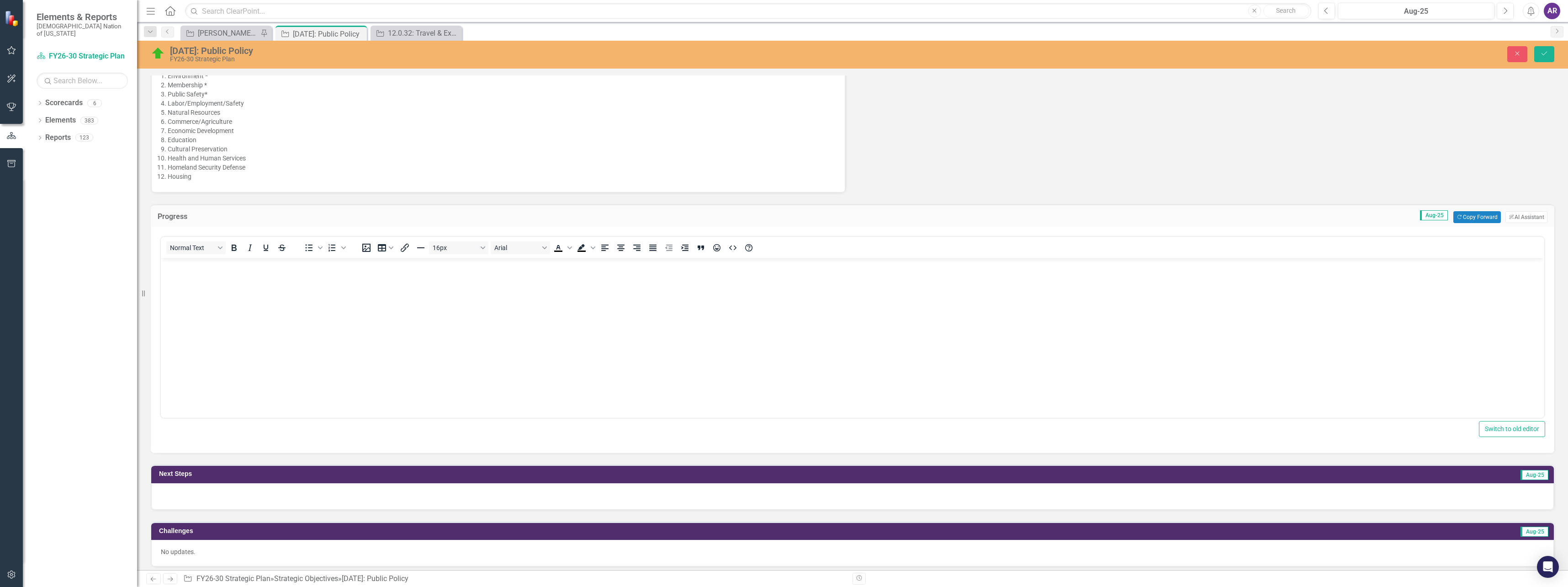
scroll to position [320, 0]
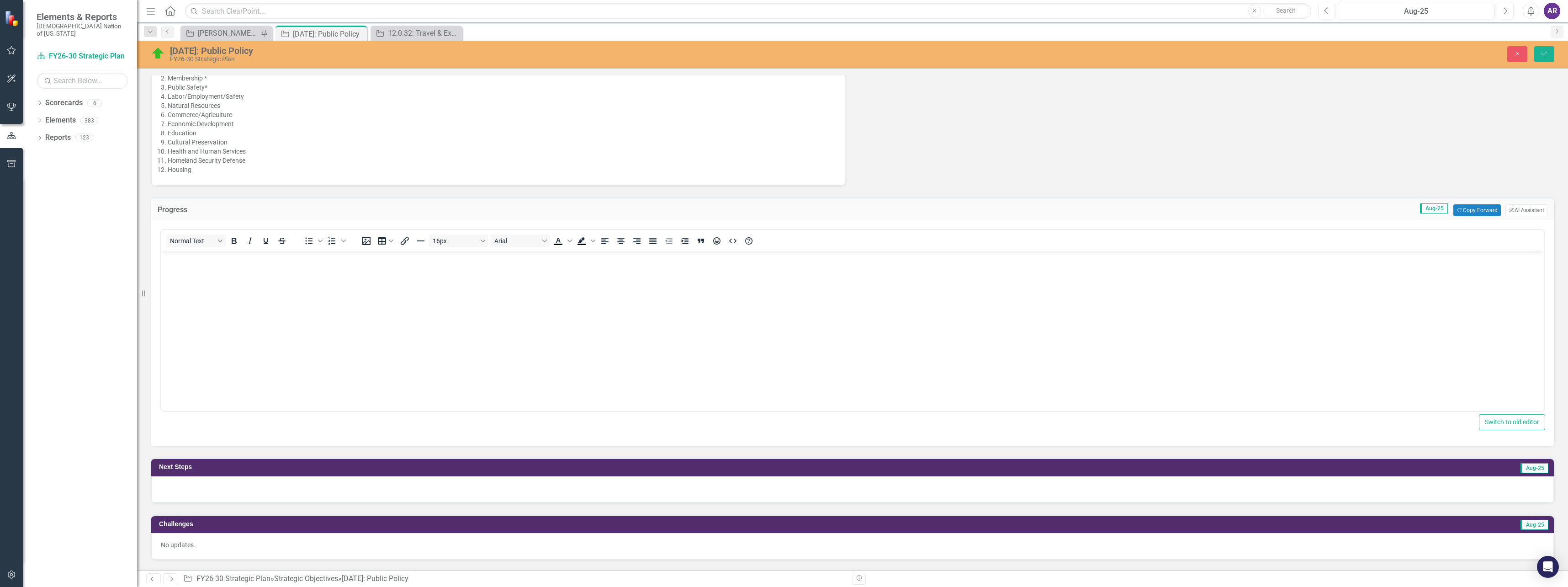
click at [388, 316] on body "Rich Text Area. Press ALT-0 for help." at bounding box center [852, 320] width 1384 height 137
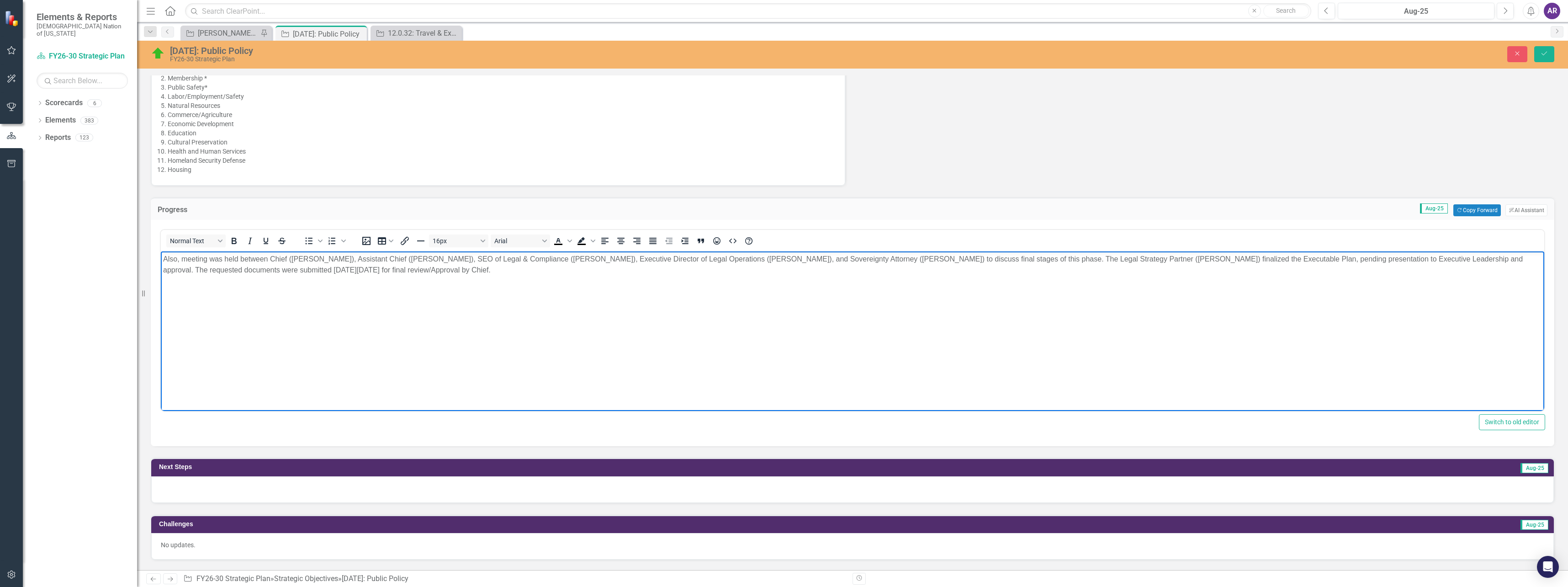
click at [166, 255] on p "Also, meeting was held between Chief ([PERSON_NAME]), Assistant Chief ([PERSON_…" at bounding box center [852, 265] width 1379 height 22
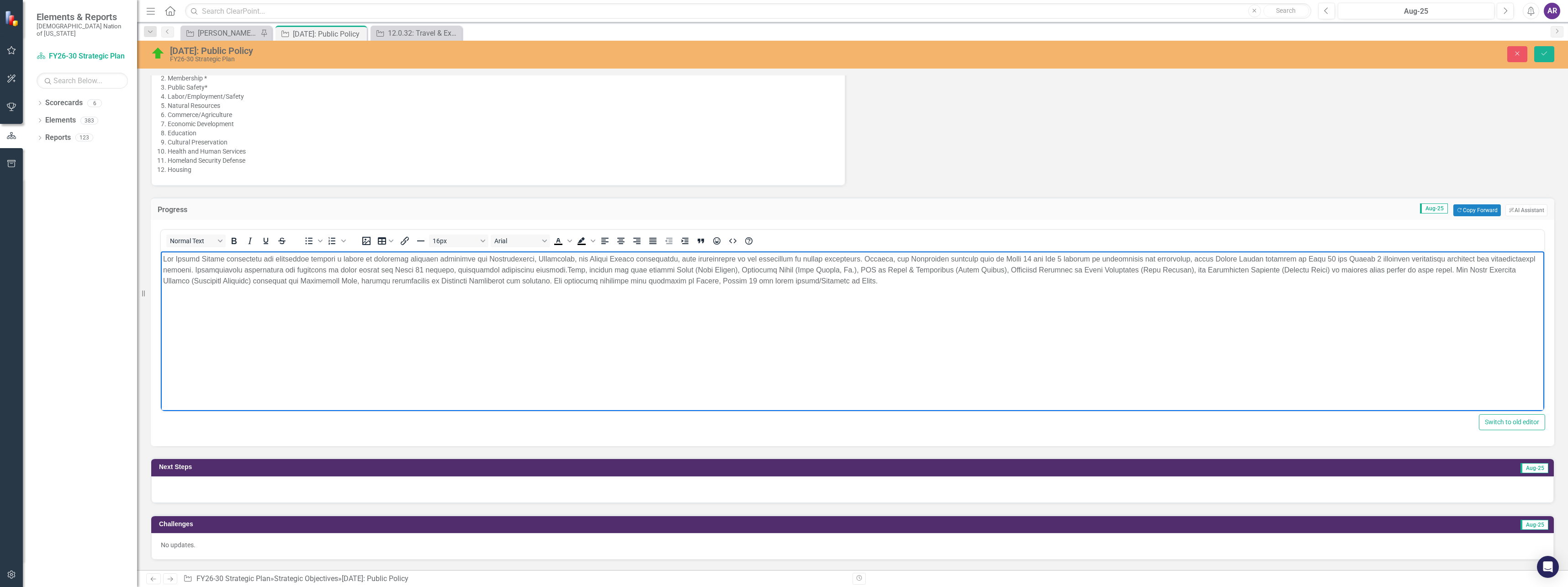
click at [177, 258] on p "Rich Text Area. Press ALT-0 for help." at bounding box center [852, 270] width 1379 height 33
click at [180, 258] on p "Rich Text Area. Press ALT-0 for help." at bounding box center [852, 270] width 1379 height 33
click at [221, 257] on p "Rich Text Area. Press ALT-0 for help." at bounding box center [852, 270] width 1379 height 33
click at [831, 260] on p "Rich Text Area. Press ALT-0 for help." at bounding box center [852, 270] width 1379 height 33
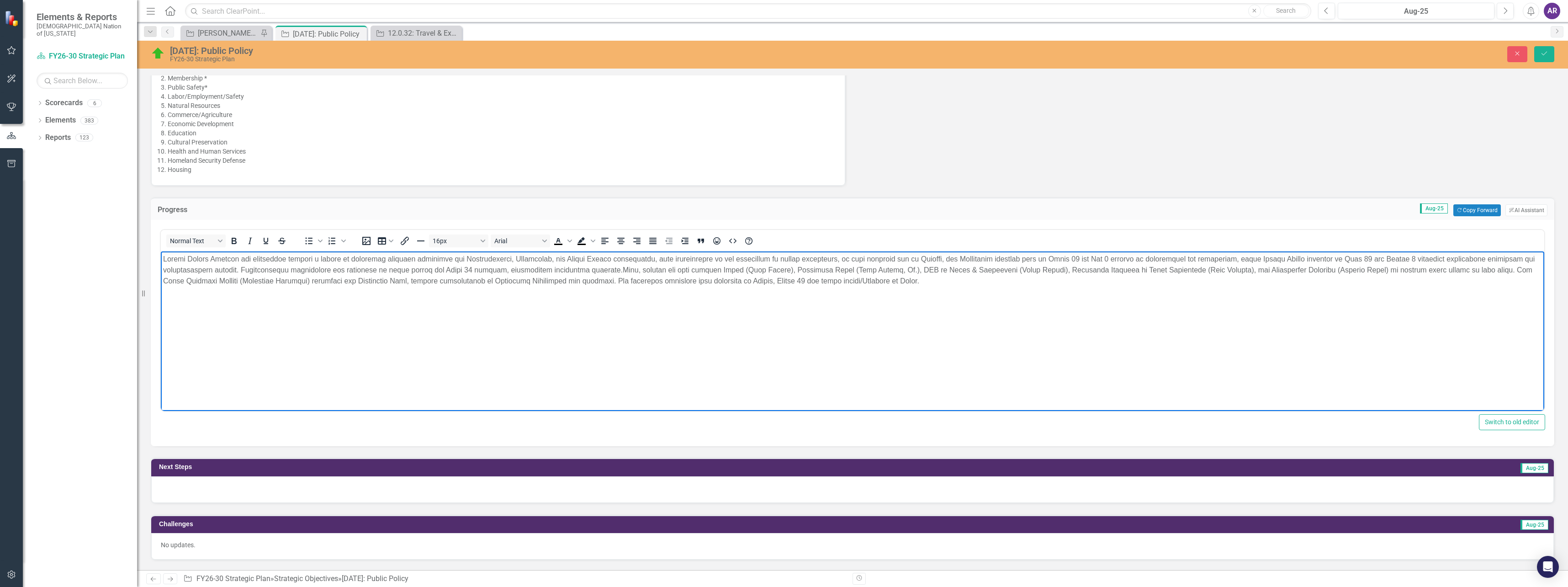
click at [805, 258] on p "Rich Text Area. Press ALT-0 for help." at bounding box center [852, 270] width 1379 height 33
click at [903, 259] on p "Rich Text Area. Press ALT-0 for help." at bounding box center [852, 270] width 1379 height 33
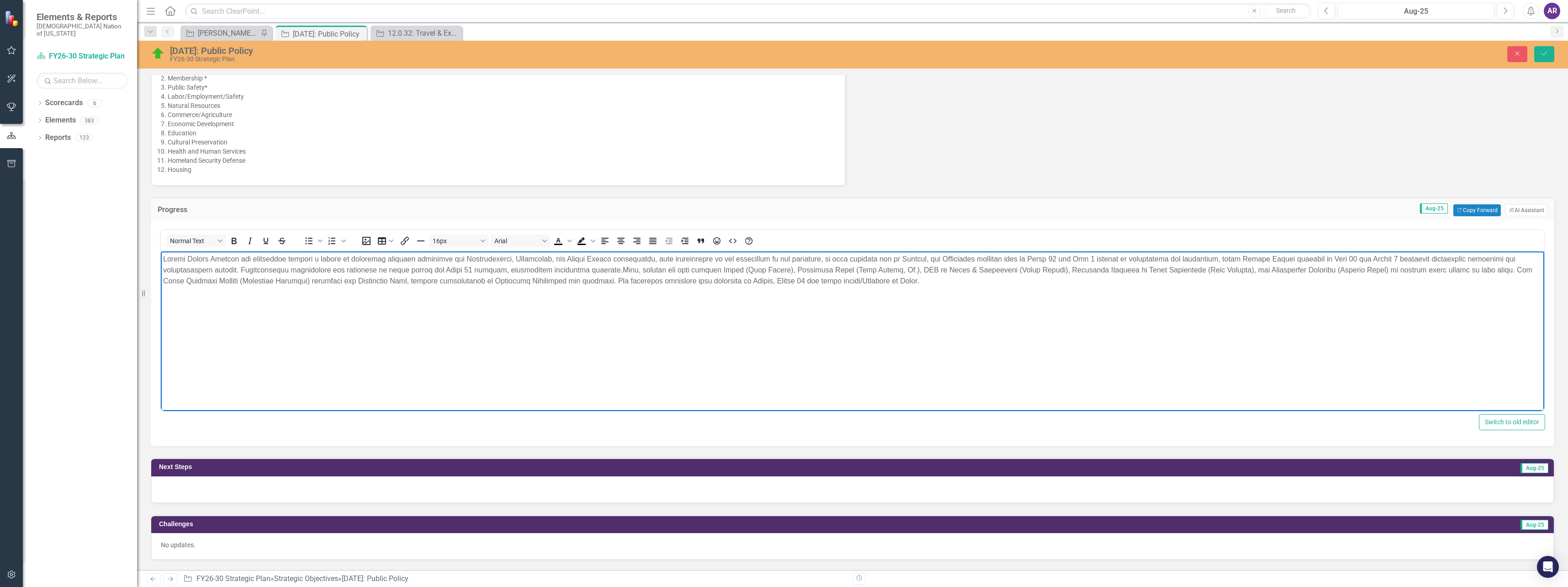
click at [905, 259] on p "Rich Text Area. Press ALT-0 for help." at bounding box center [852, 270] width 1379 height 33
click at [908, 259] on p "Rich Text Area. Press ALT-0 for help." at bounding box center [852, 270] width 1379 height 33
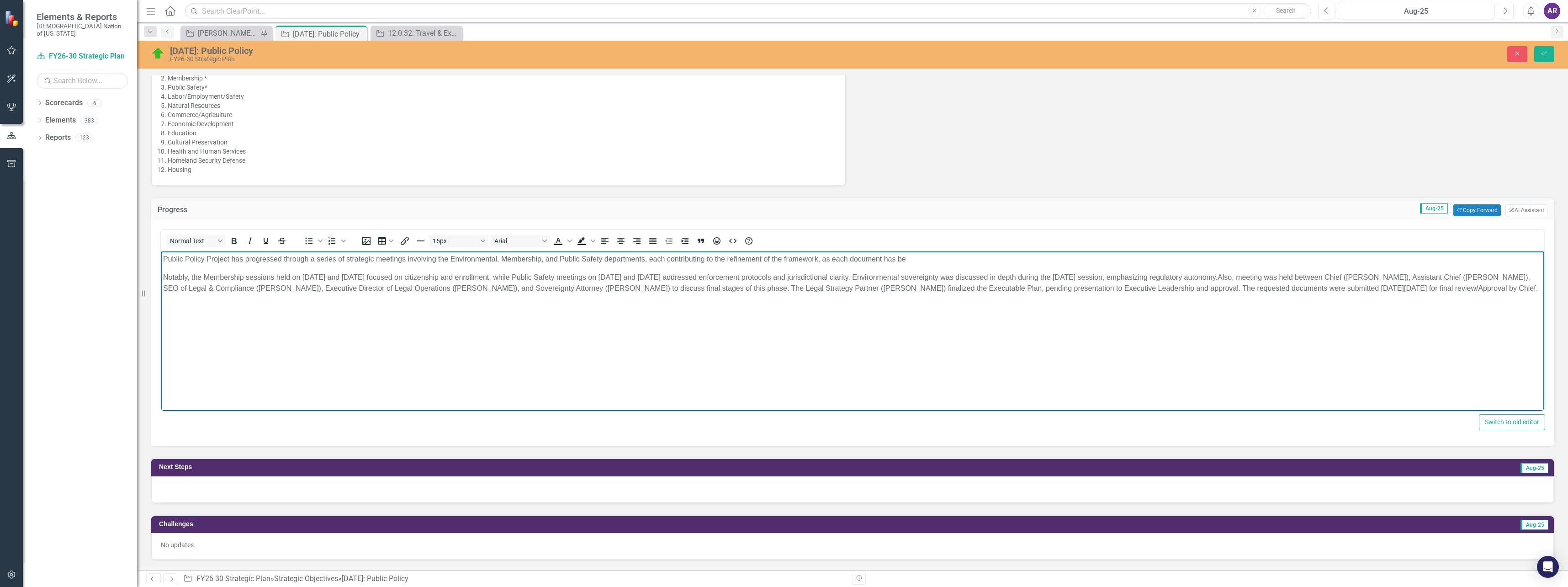
click at [444, 259] on p "Public Policy Project has progressed through a series of strategic meetings inv…" at bounding box center [852, 259] width 1379 height 11
click at [900, 259] on p "Public Policy Project has progressed through a series of strategic meetings inv…" at bounding box center [852, 259] width 1379 height 11
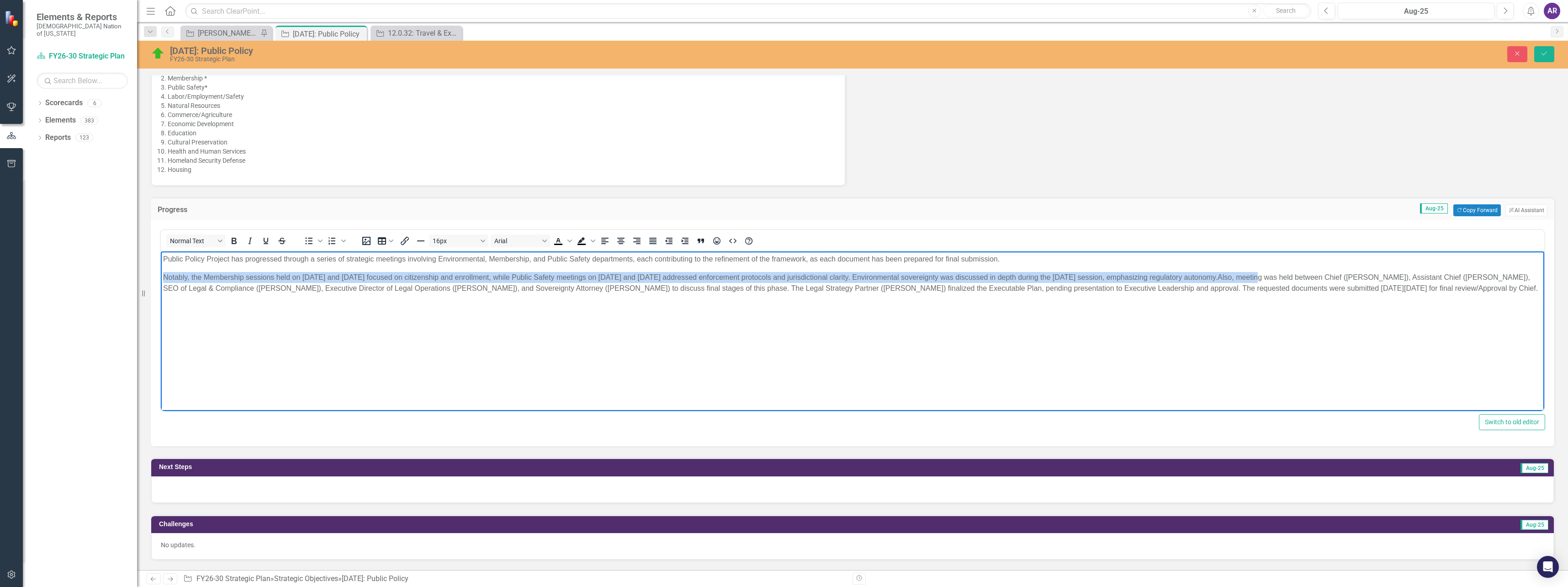
drag, startPoint x: 1243, startPoint y: 275, endPoint x: 1158, endPoint y: 258, distance: 86.7
click at [1161, 255] on body "Public Policy Project has progressed through a series of strategic meetings inv…" at bounding box center [852, 320] width 1384 height 137
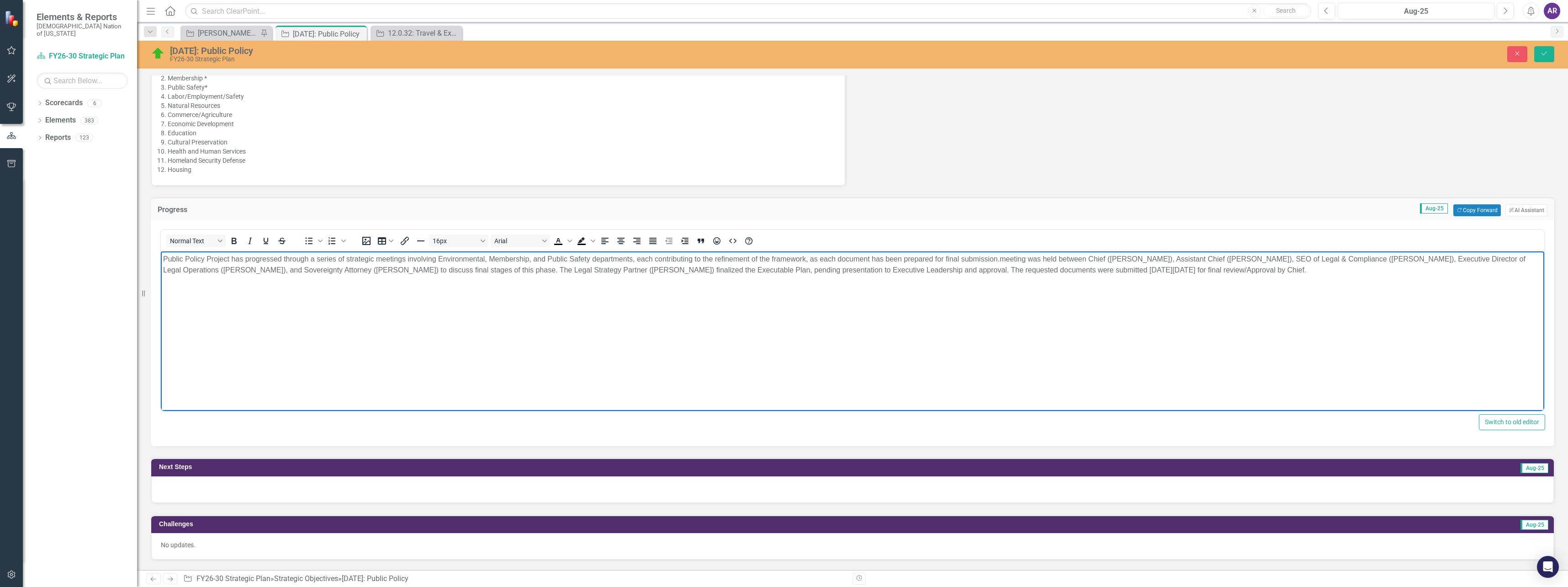
click at [1016, 259] on p "Public Policy Project has progressed through a series of strategic meetings inv…" at bounding box center [852, 265] width 1379 height 22
click at [1006, 259] on p "Public Policy Project has progressed through a series of strategic meetings inv…" at bounding box center [852, 265] width 1379 height 22
click at [505, 270] on p "Public Policy Project has progressed through a series of strategic meetings inv…" at bounding box center [852, 265] width 1379 height 22
click at [930, 272] on p "Public Policy Project has progressed through a series of strategic meetings inv…" at bounding box center [852, 265] width 1379 height 22
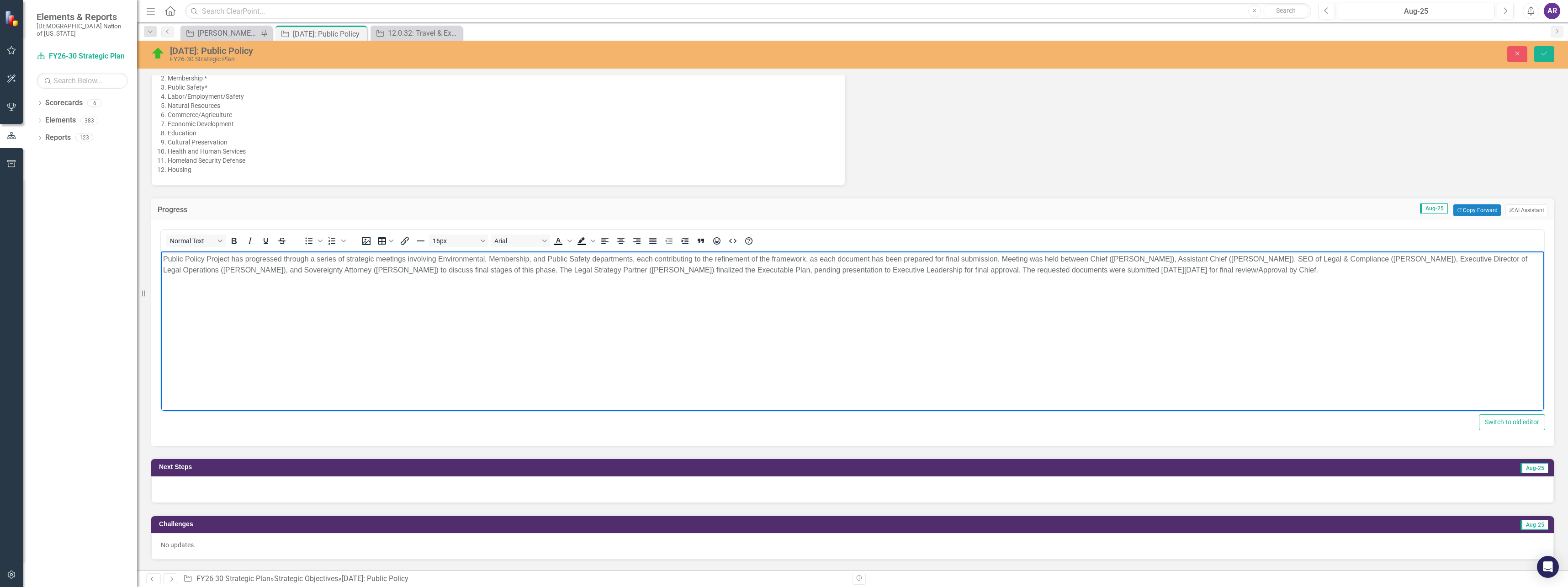
click at [1086, 270] on p "Public Policy Project has progressed through a series of strategic meetings inv…" at bounding box center [852, 265] width 1379 height 22
click at [1270, 270] on p "Public Policy Project has progressed through a series of strategic meetings inv…" at bounding box center [852, 265] width 1379 height 22
click at [1332, 273] on p "Public Policy Project has progressed through a series of strategic meetings inv…" at bounding box center [852, 265] width 1379 height 22
click at [391, 273] on p "Public Policy Project has progressed through a series of strategic meetings inv…" at bounding box center [852, 265] width 1379 height 22
click at [604, 270] on p "Public Policy Project has progressed through a series of strategic meetings inv…" at bounding box center [852, 265] width 1379 height 22
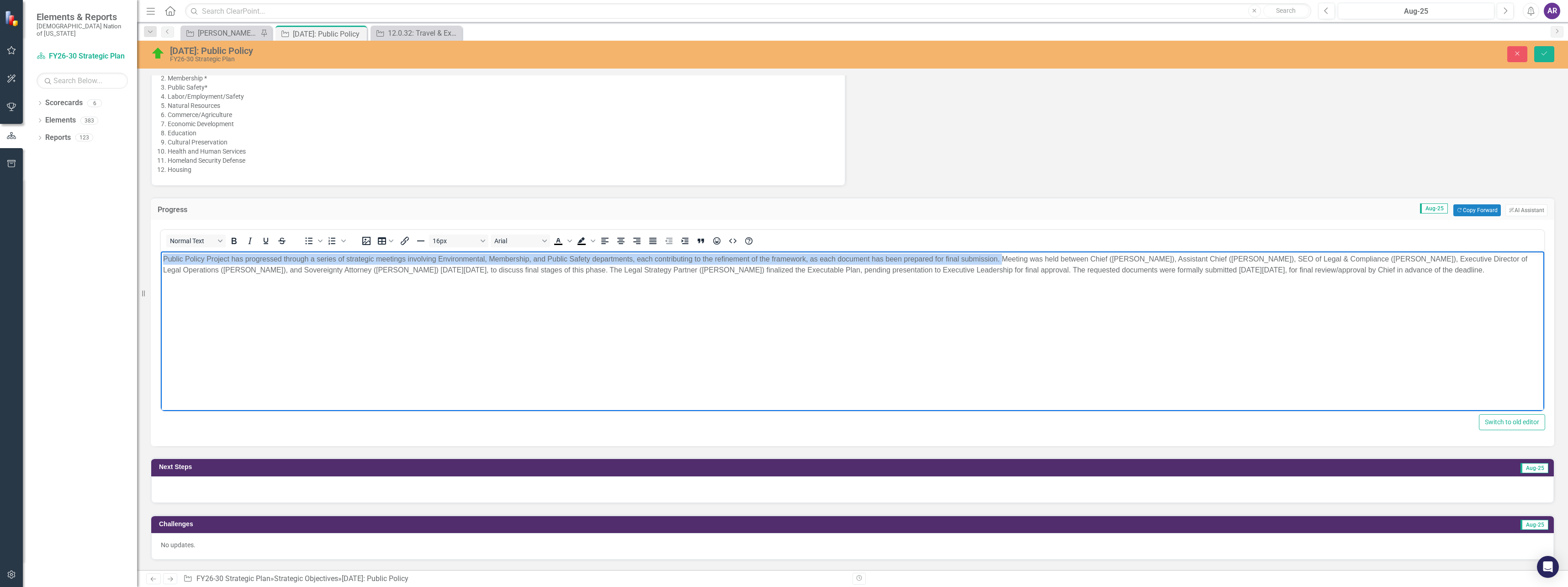
drag, startPoint x: 1001, startPoint y: 259, endPoint x: 160, endPoint y: 259, distance: 841.0
click at [161, 259] on html "Public Policy Project has progressed through a series of strategic meetings inv…" at bounding box center [852, 320] width 1384 height 137
copy p "Public Policy Project has progressed through a series of strategic meetings inv…"
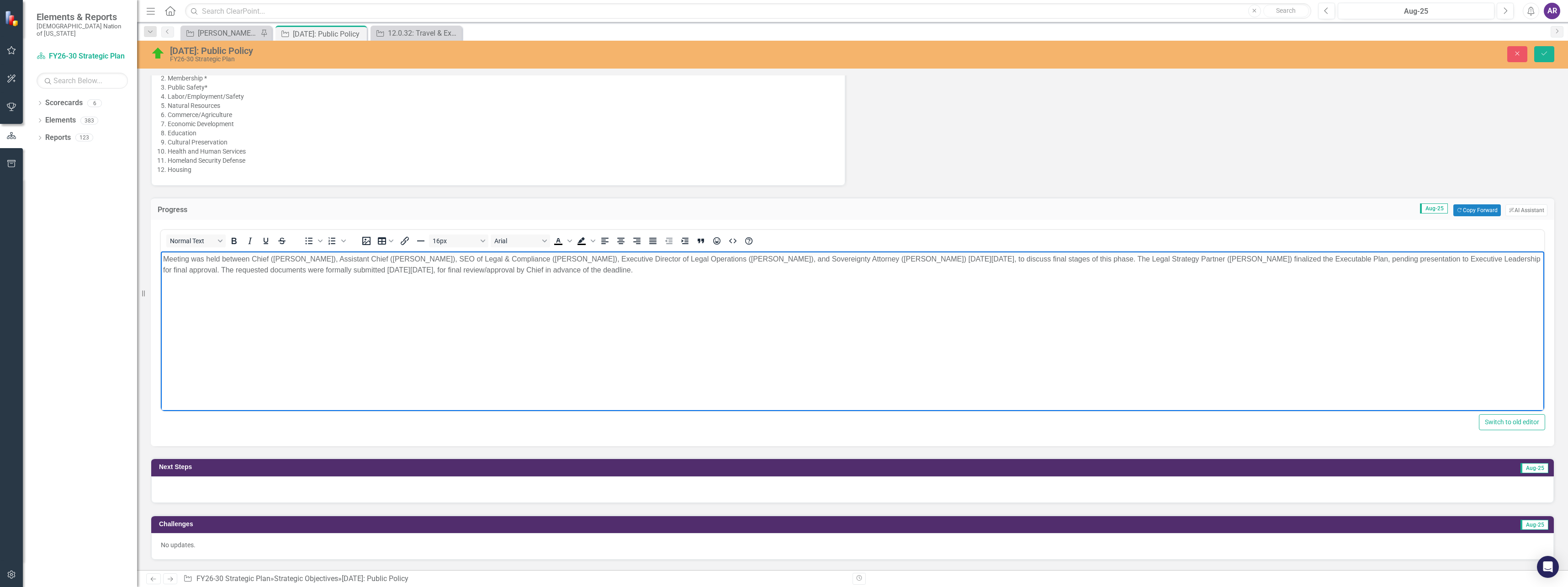
click at [1102, 261] on p "M eeting was held between Chief ([PERSON_NAME]), Assistant Chief ([PERSON_NAME]…" at bounding box center [852, 265] width 1379 height 22
click at [1173, 259] on p "M eeting was held between Chief ([PERSON_NAME]), Assistant Chief ([PERSON_NAME]…" at bounding box center [852, 265] width 1379 height 22
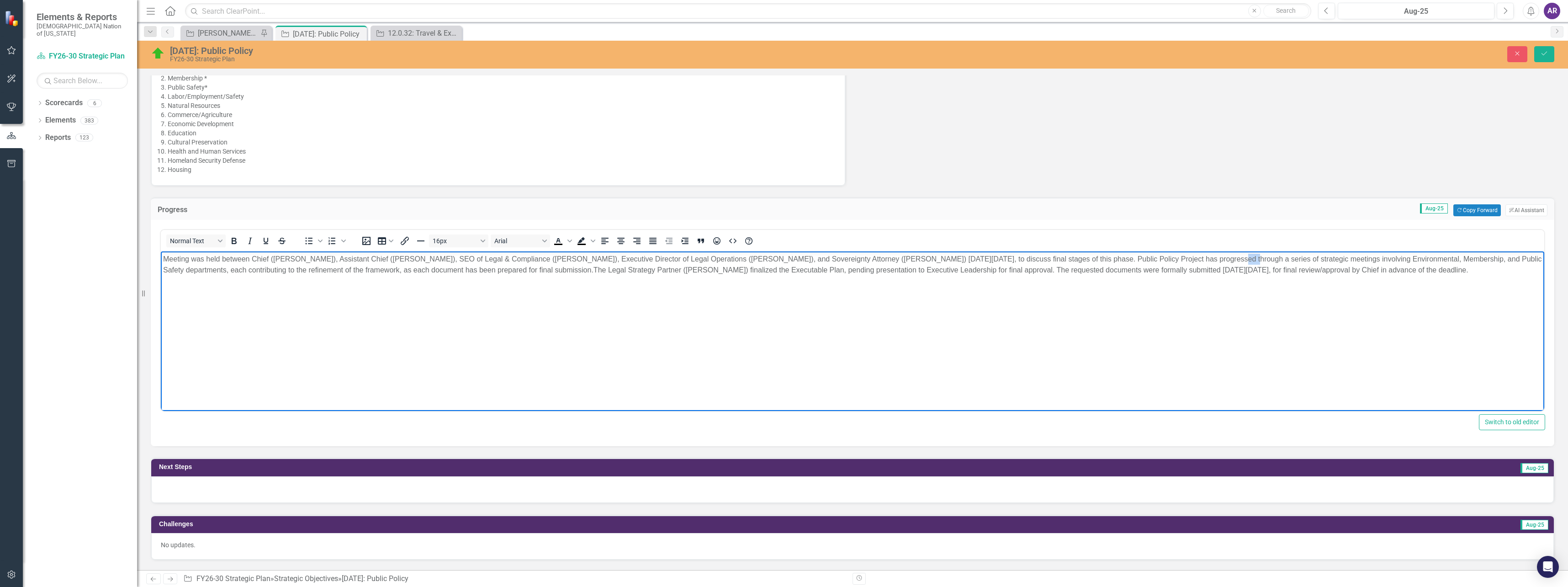
click at [1173, 259] on p "M eeting was held between Chief ([PERSON_NAME]), Assistant Chief ([PERSON_NAME]…" at bounding box center [852, 265] width 1379 height 22
drag, startPoint x: 1329, startPoint y: 261, endPoint x: 1334, endPoint y: 258, distance: 5.8
click at [1329, 261] on p "M eeting was held between Chief ([PERSON_NAME]), Assistant Chief ([PERSON_NAME]…" at bounding box center [852, 265] width 1379 height 22
click at [1104, 270] on p "M eeting was held between Chief ([PERSON_NAME]), Assistant Chief ([PERSON_NAME]…" at bounding box center [852, 270] width 1379 height 33
click at [813, 270] on p "M eeting was held between Chief ([PERSON_NAME]), Assistant Chief ([PERSON_NAME]…" at bounding box center [852, 265] width 1379 height 22
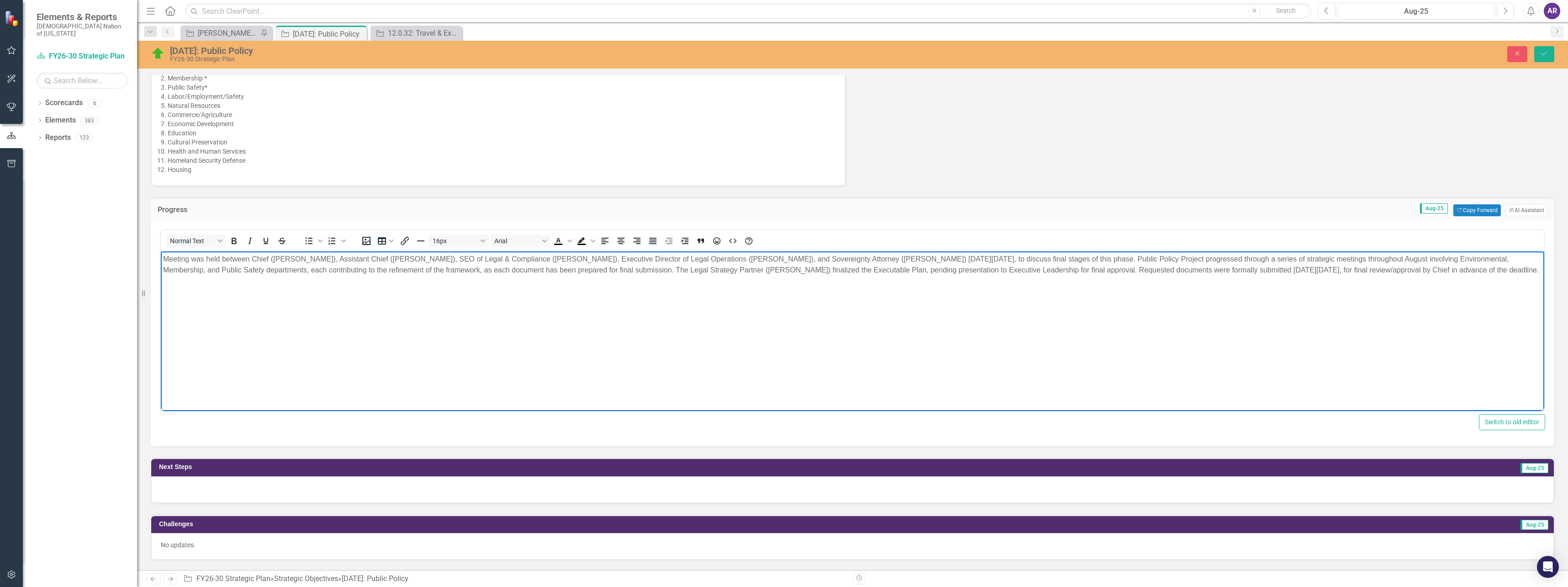
click at [813, 270] on p "M eeting was held between Chief ([PERSON_NAME]), Assistant Chief ([PERSON_NAME]…" at bounding box center [852, 265] width 1379 height 22
click at [871, 272] on p "M eeting was held between Chief ([PERSON_NAME]), Assistant Chief ([PERSON_NAME]…" at bounding box center [852, 265] width 1379 height 22
click at [362, 284] on p "M eeting was held between Chief ([PERSON_NAME]), Assistant Chief ([PERSON_NAME]…" at bounding box center [852, 270] width 1379 height 33
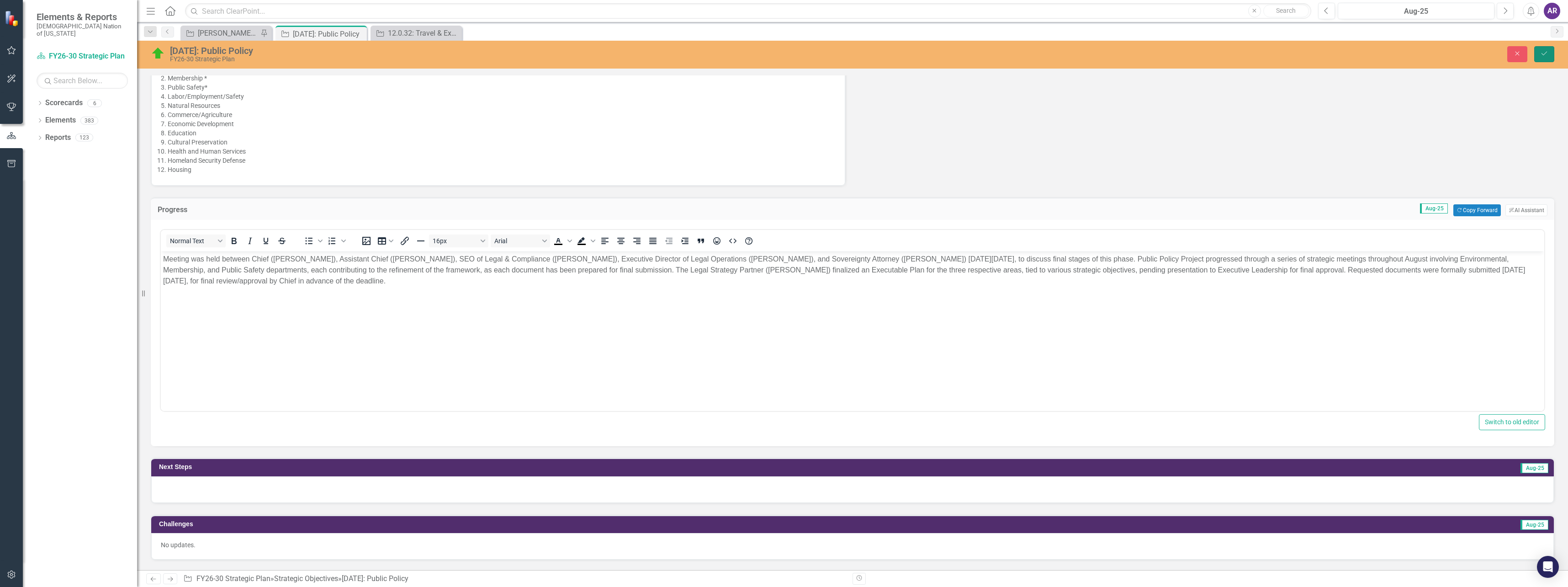
drag, startPoint x: 1547, startPoint y: 55, endPoint x: 337, endPoint y: 60, distance: 1210.0
click at [1547, 55] on icon "Save" at bounding box center [1544, 54] width 9 height 7
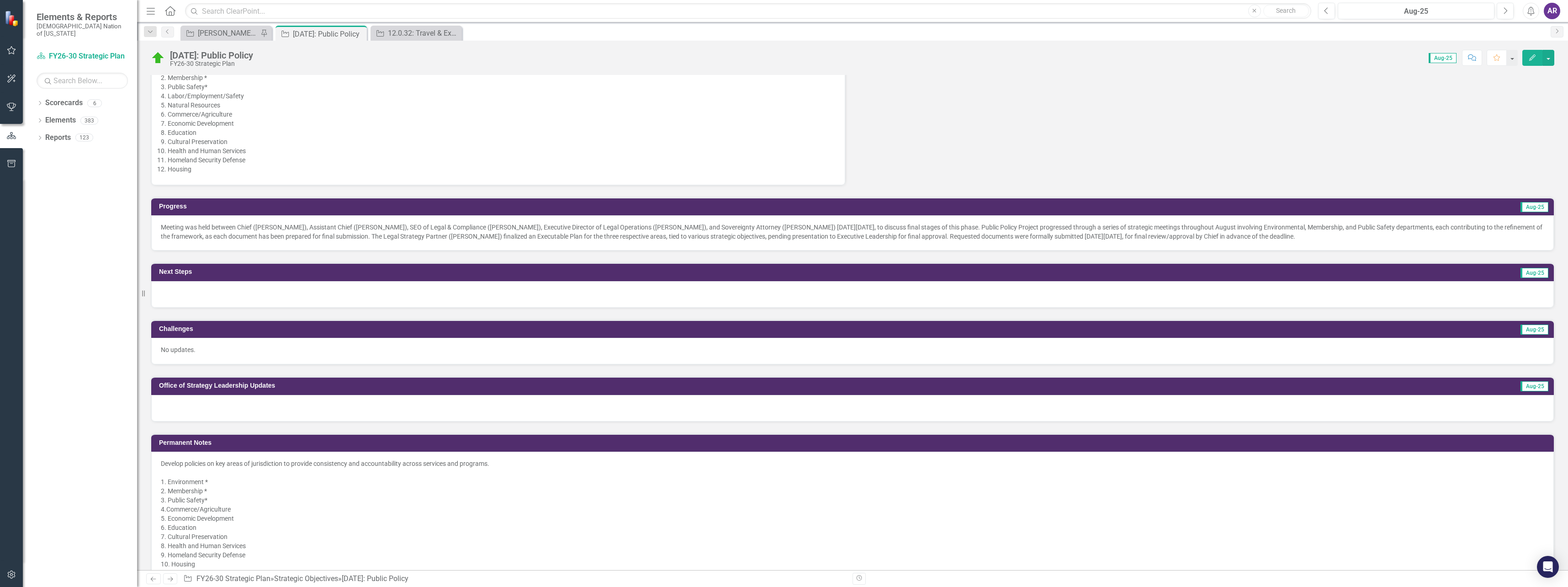
click at [348, 297] on div at bounding box center [852, 295] width 1402 height 27
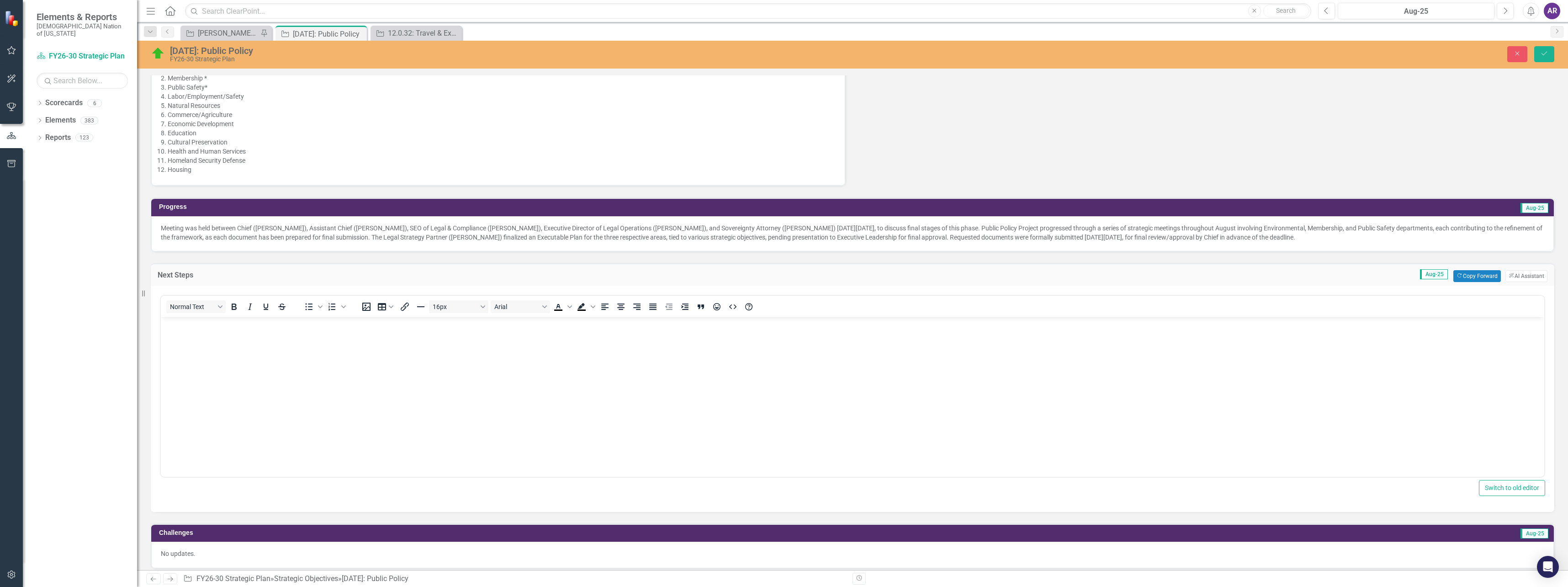
scroll to position [0, 0]
click at [320, 354] on body "Rich Text Area. Press ALT-0 for help." at bounding box center [852, 385] width 1384 height 137
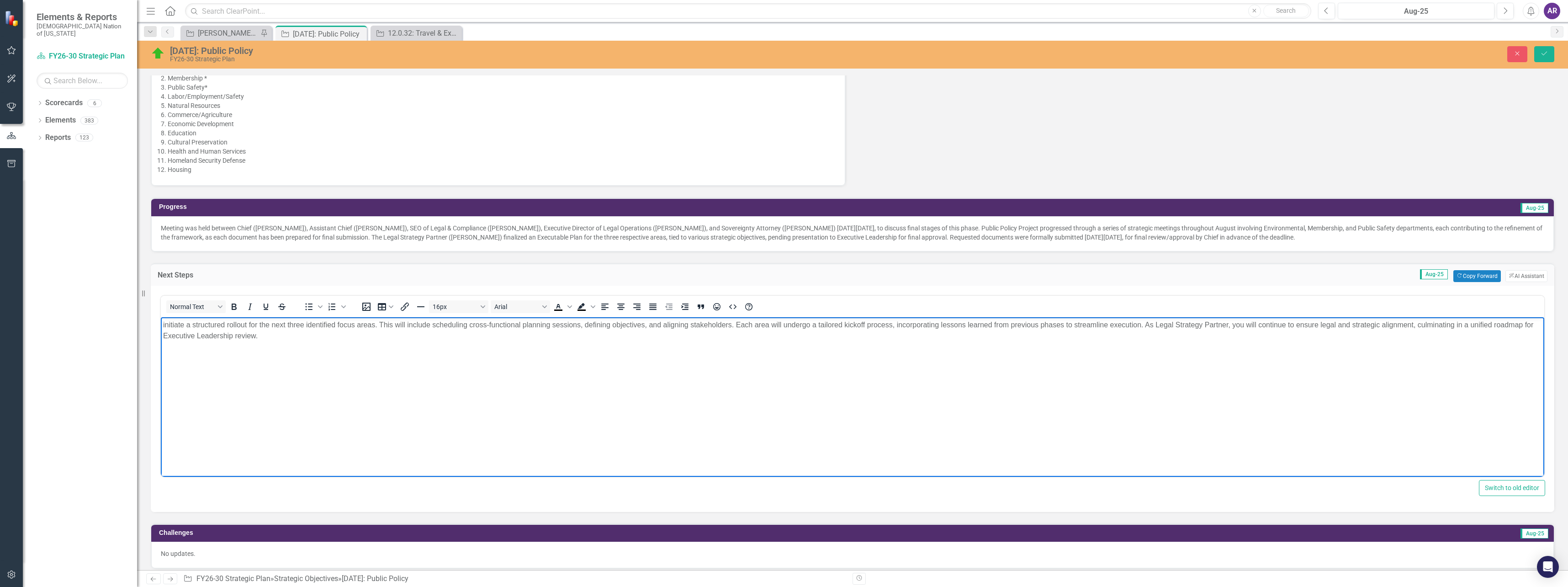
drag, startPoint x: 167, startPoint y: 325, endPoint x: 180, endPoint y: 323, distance: 13.2
click at [167, 325] on p "initiate a structured rollout for the next three identified focus areas. This w…" at bounding box center [852, 330] width 1379 height 22
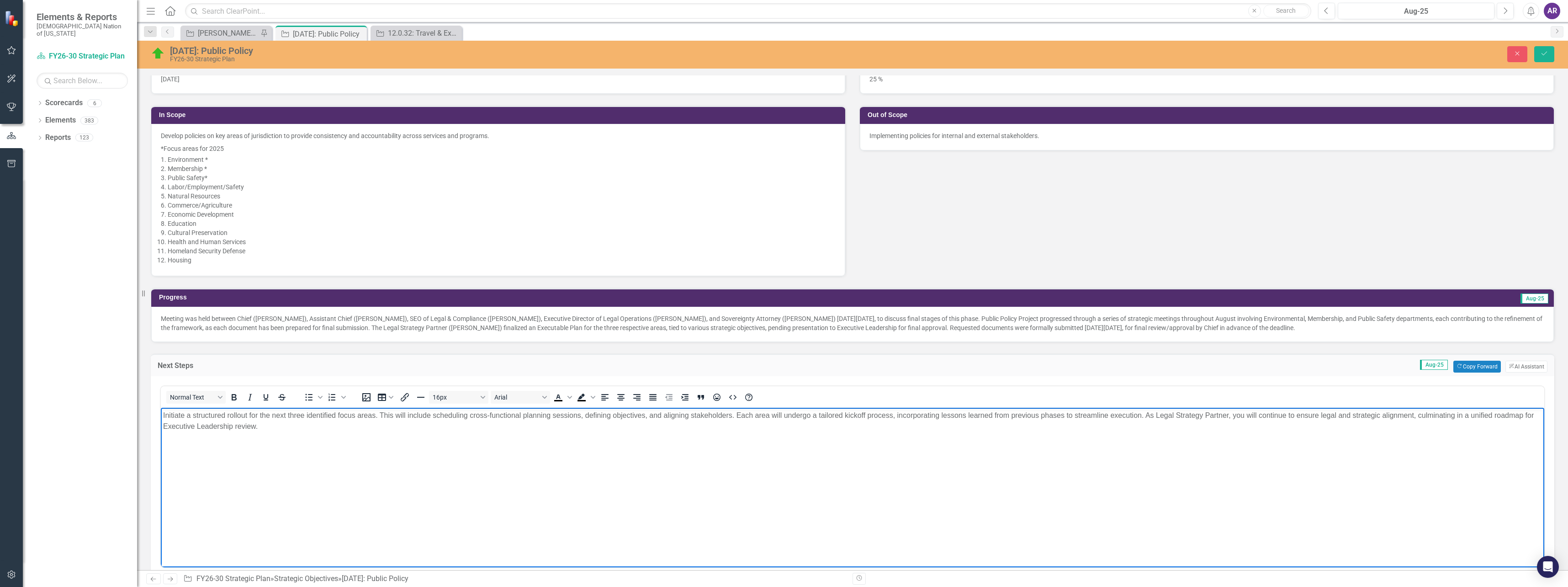
scroll to position [228, 0]
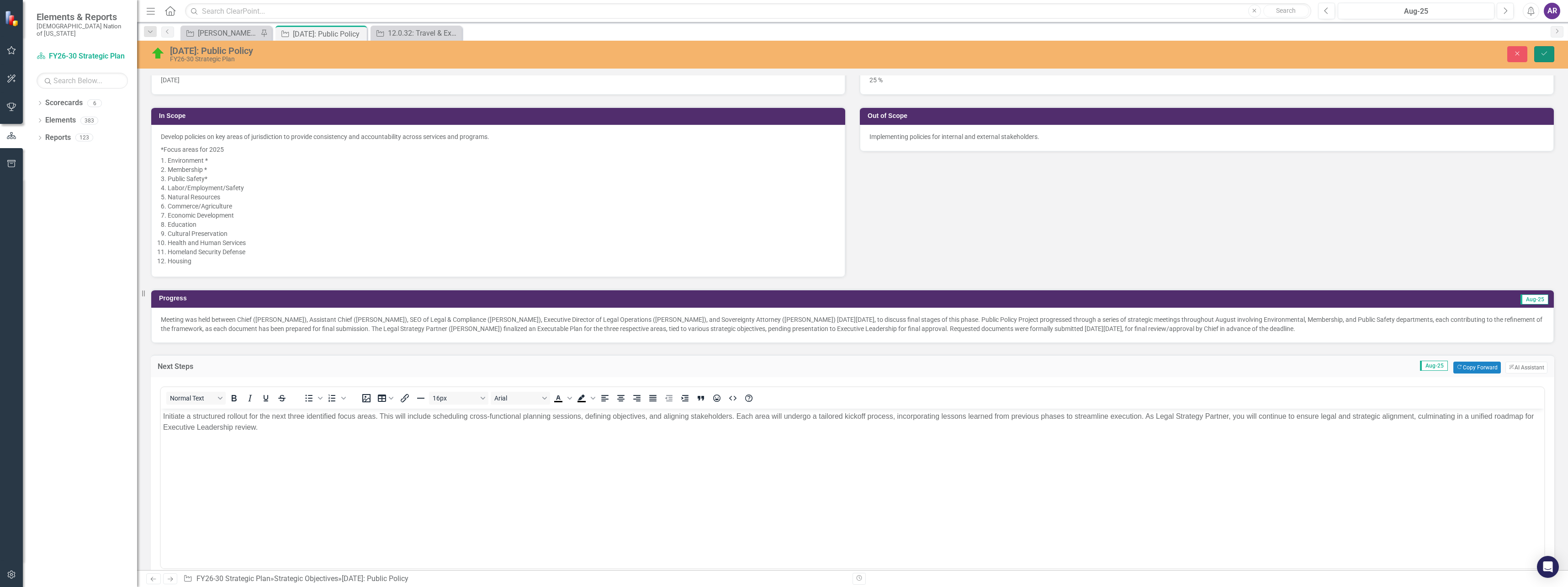
click at [1541, 53] on icon "Save" at bounding box center [1544, 54] width 9 height 7
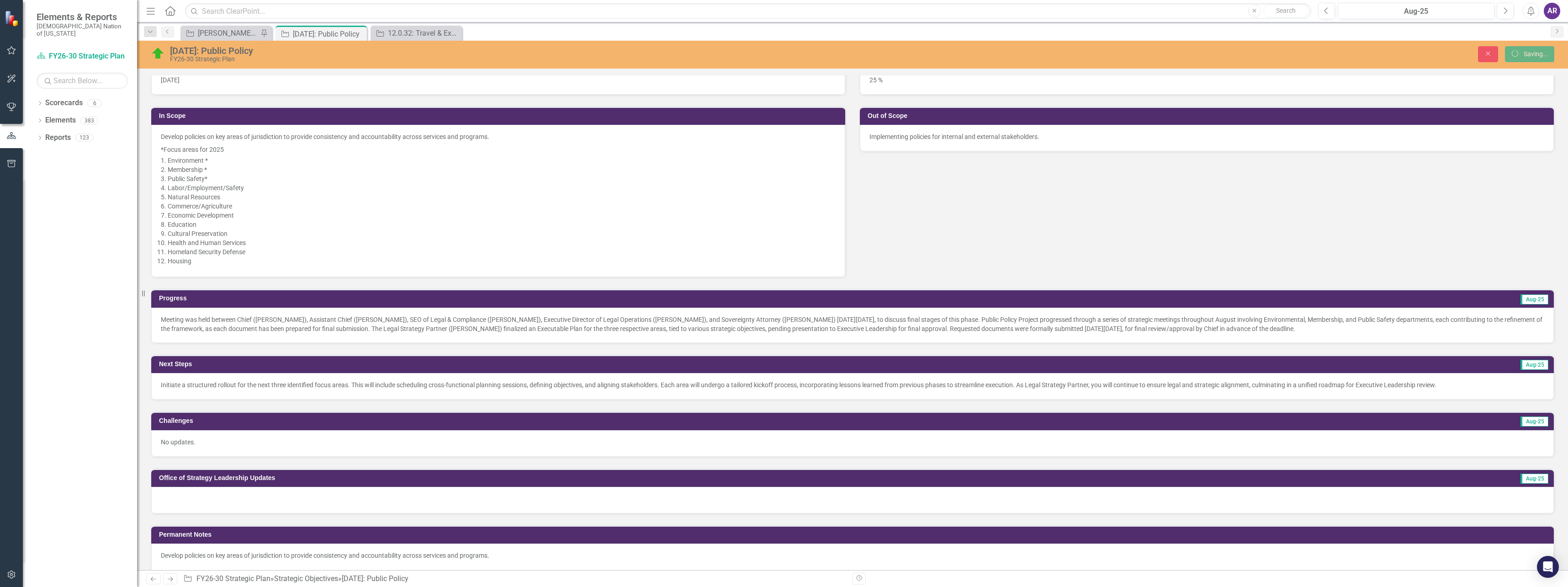
click at [340, 164] on li "Environment *​" at bounding box center [501, 160] width 668 height 9
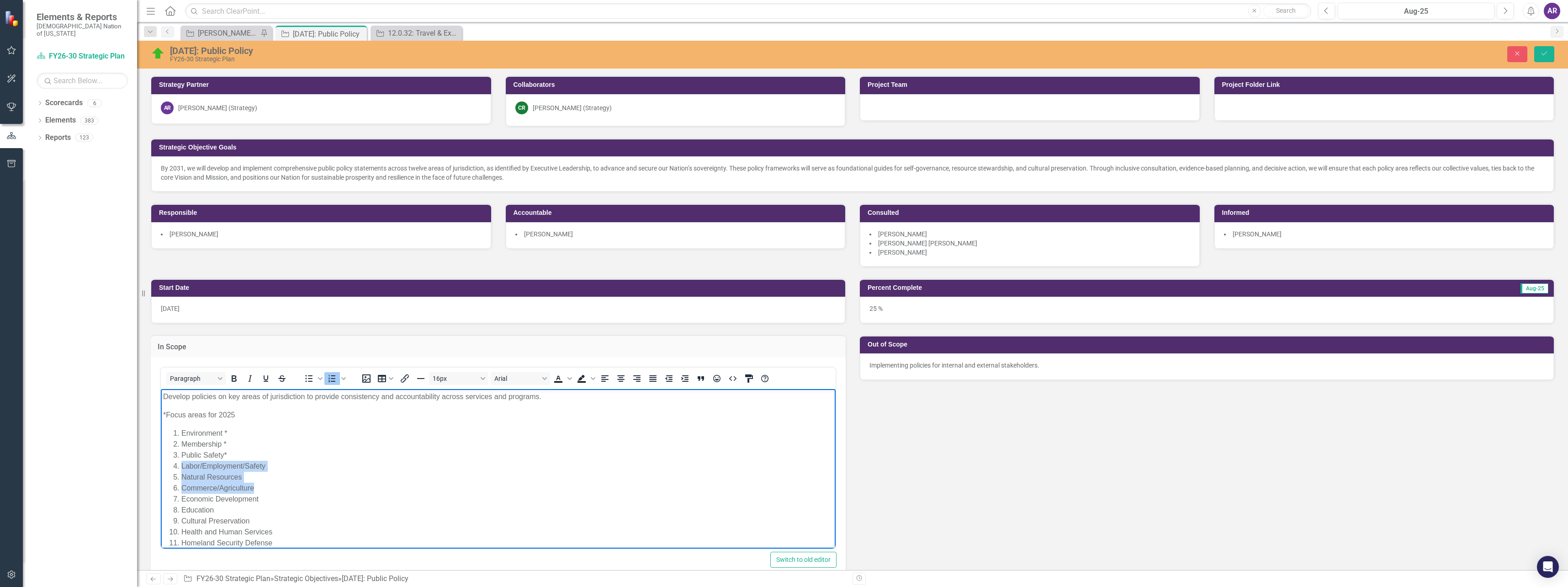
scroll to position [91, 0]
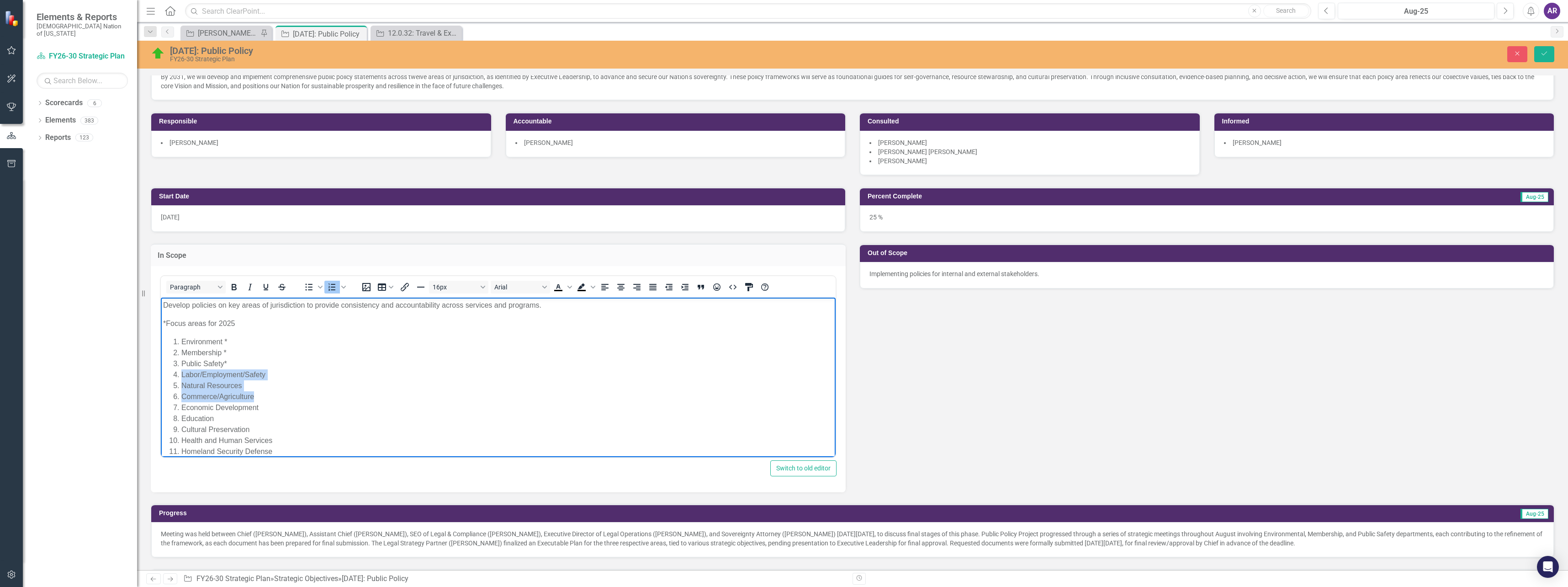
copy ol "Labor/Employment/Safety Natural Resources Commerce/Agriculture​"
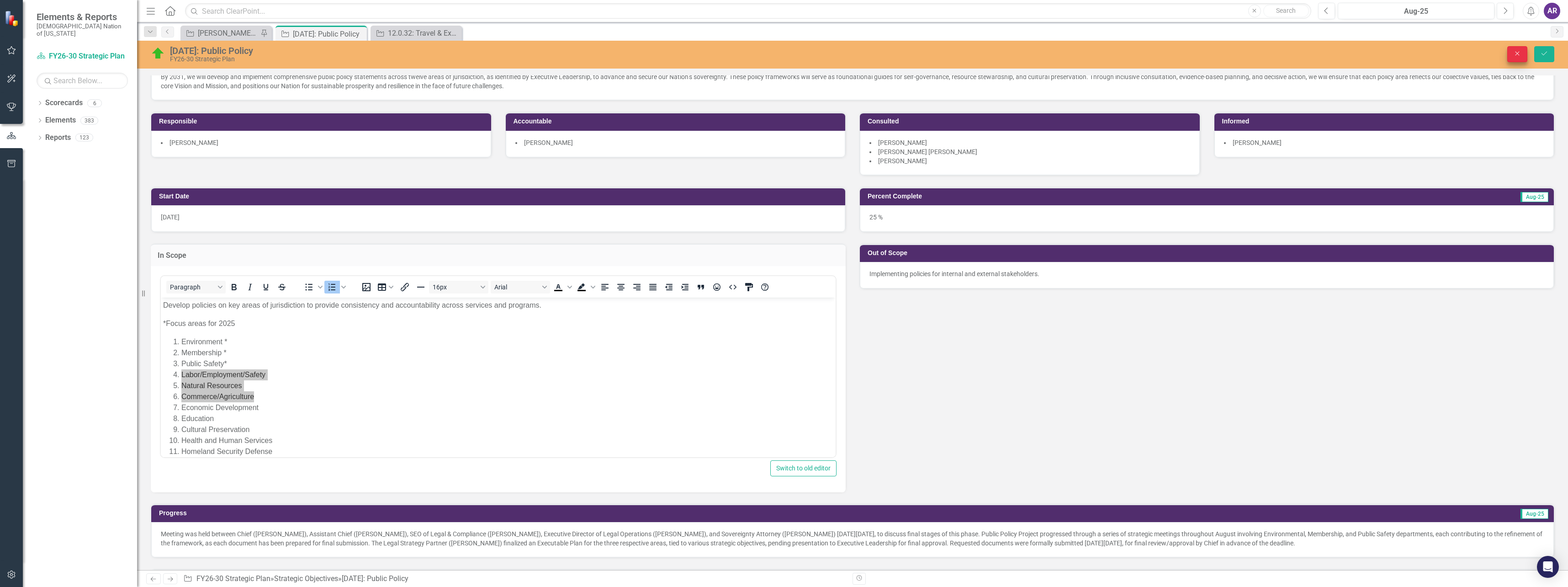
click at [1518, 54] on icon "Close" at bounding box center [1517, 54] width 9 height 7
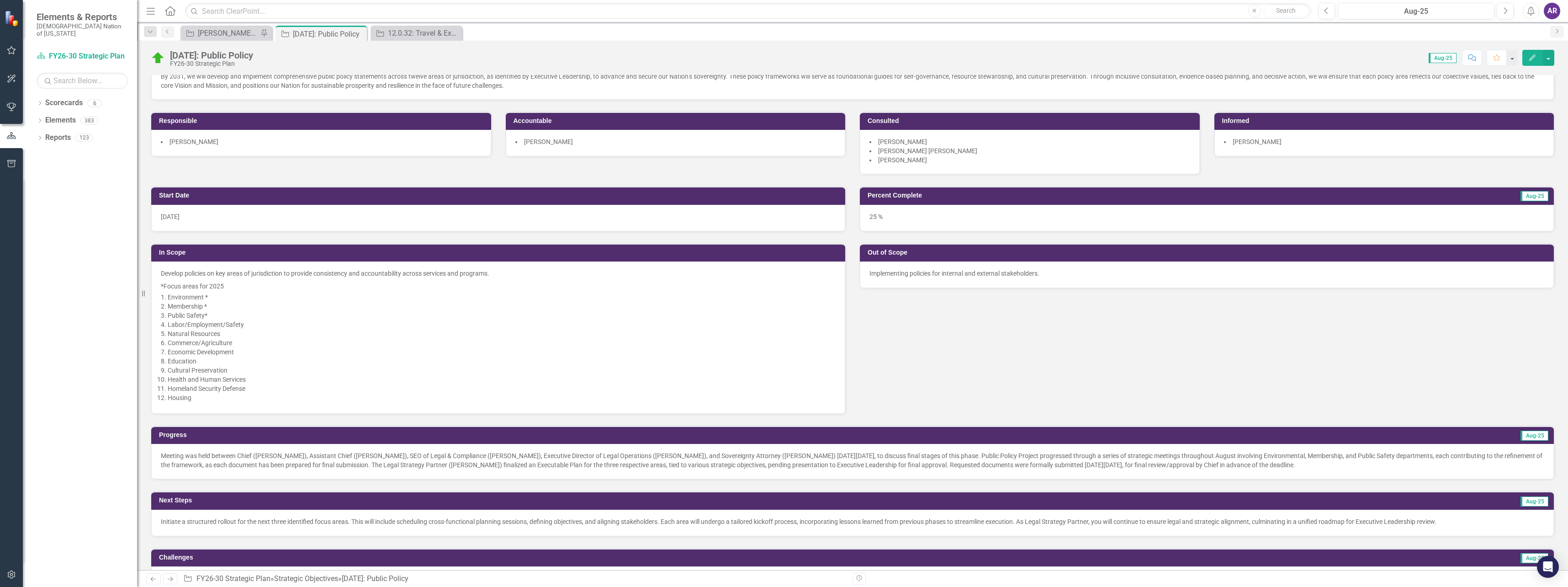
scroll to position [274, 0]
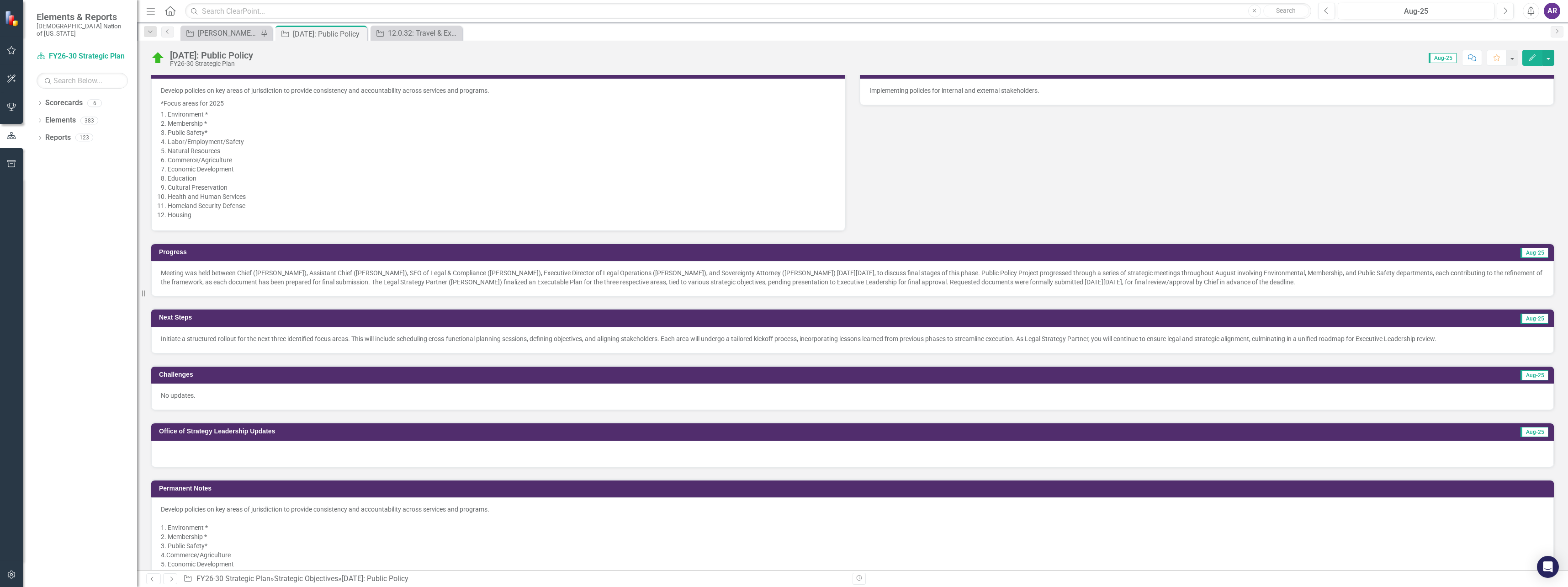
click at [521, 339] on p "Initiate a structured rollout for the next three identified focus areas. This w…" at bounding box center [852, 339] width 1384 height 9
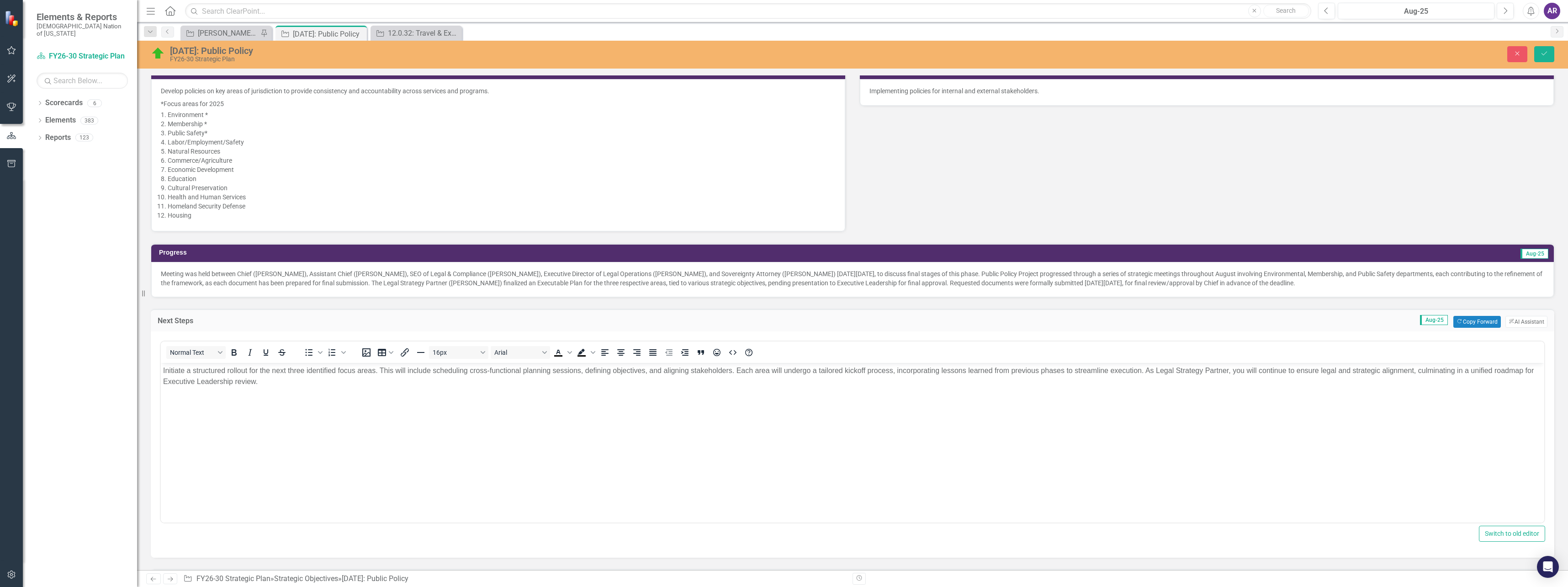
scroll to position [0, 0]
click at [375, 371] on p "Initiate a structured rollout for the next three identified focus areas. This w…" at bounding box center [852, 376] width 1379 height 22
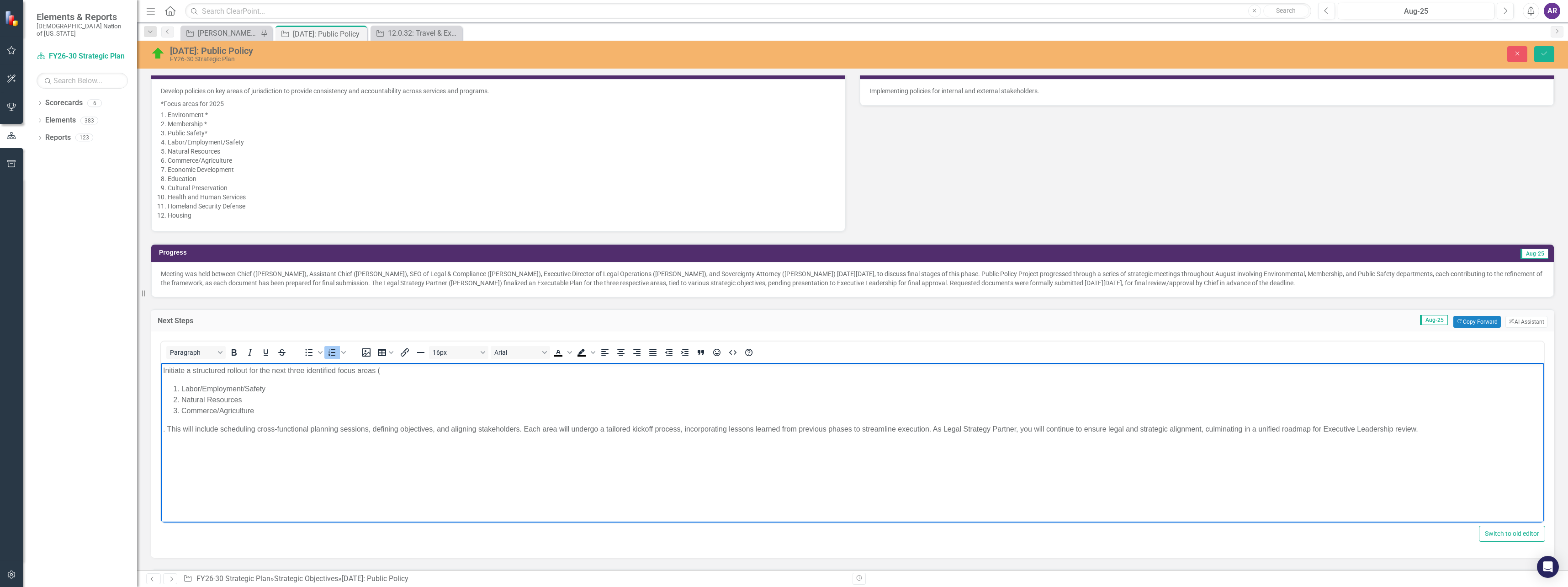
click at [181, 388] on li "Labor/Employment/Safety" at bounding box center [861, 388] width 1360 height 11
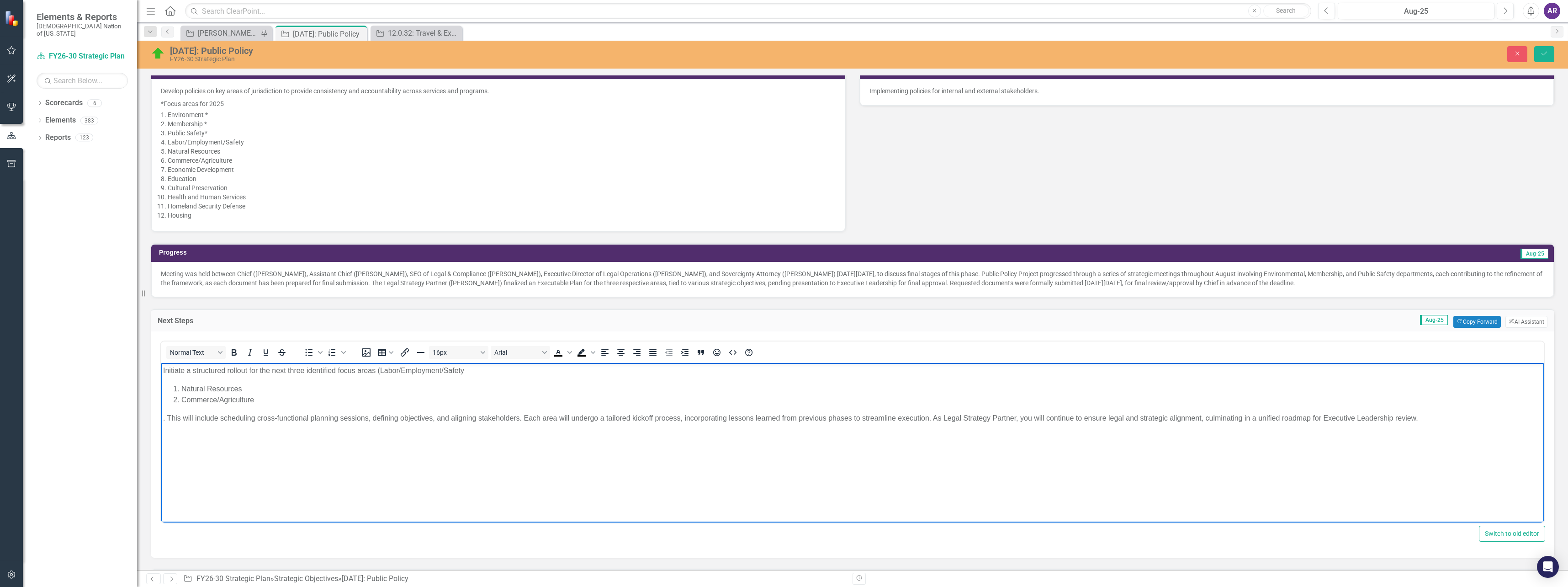
click at [506, 373] on p "Initiate a structured rollout for the next three identified focus areas ( Labor…" at bounding box center [852, 370] width 1379 height 11
click at [182, 389] on li "Natural Resources" at bounding box center [861, 388] width 1360 height 11
click at [183, 391] on li "Commerce/Agriculture​" at bounding box center [861, 388] width 1360 height 11
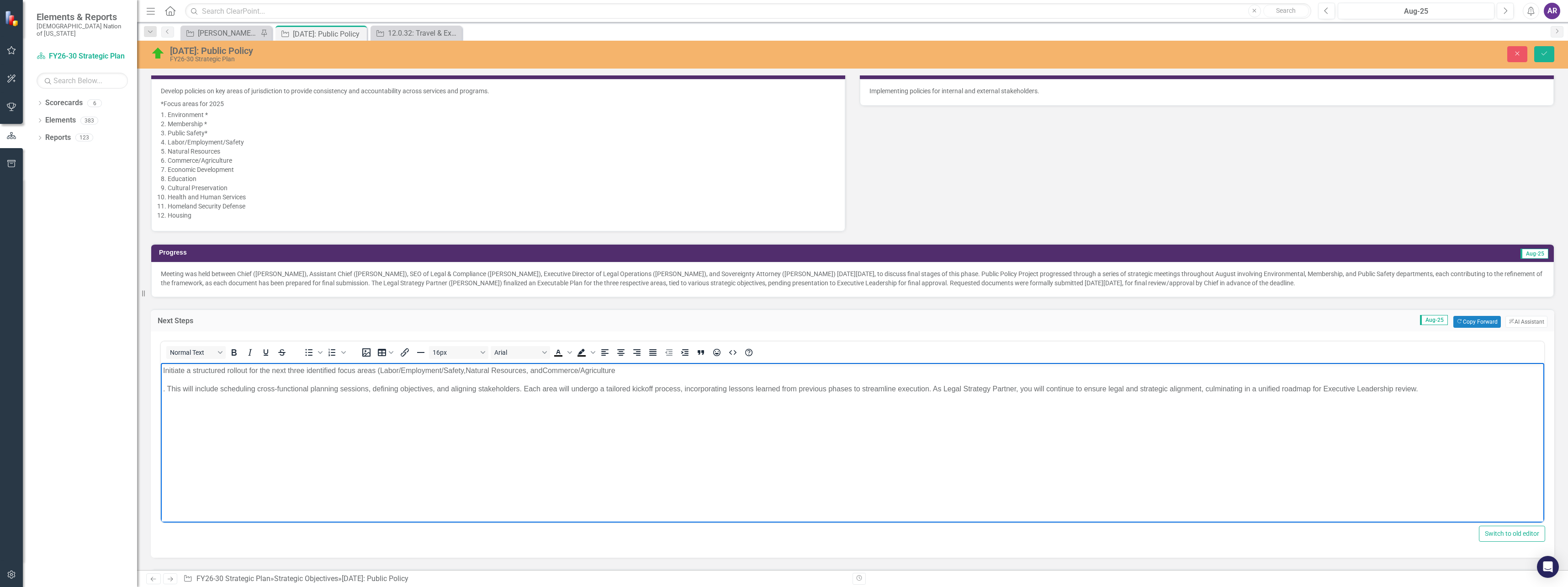
click at [635, 371] on p "Initiate a structured rollout for the next three identified focus areas ( Labor…" at bounding box center [852, 370] width 1379 height 11
click at [169, 390] on p ". This will include scheduling cross-functional planning sessions, defining obj…" at bounding box center [852, 388] width 1379 height 11
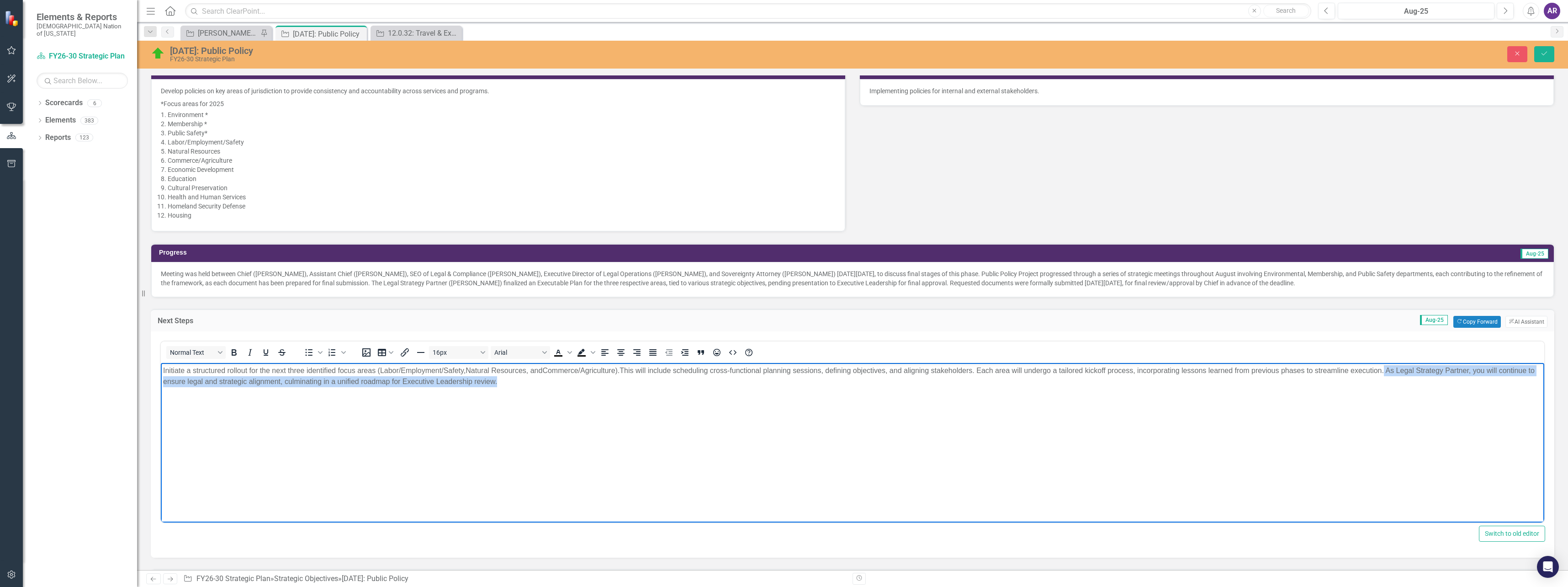
drag, startPoint x: 1390, startPoint y: 371, endPoint x: 1395, endPoint y: 380, distance: 10.3
click at [1395, 380] on p "Initiate a structured rollout for the next three identified focus areas ( Labor…" at bounding box center [852, 376] width 1379 height 22
click at [1408, 371] on p "Initiate a structured rollout for the next three identified focus areas ( Labor…" at bounding box center [852, 376] width 1379 height 22
drag, startPoint x: 455, startPoint y: 385, endPoint x: 363, endPoint y: 386, distance: 92.0
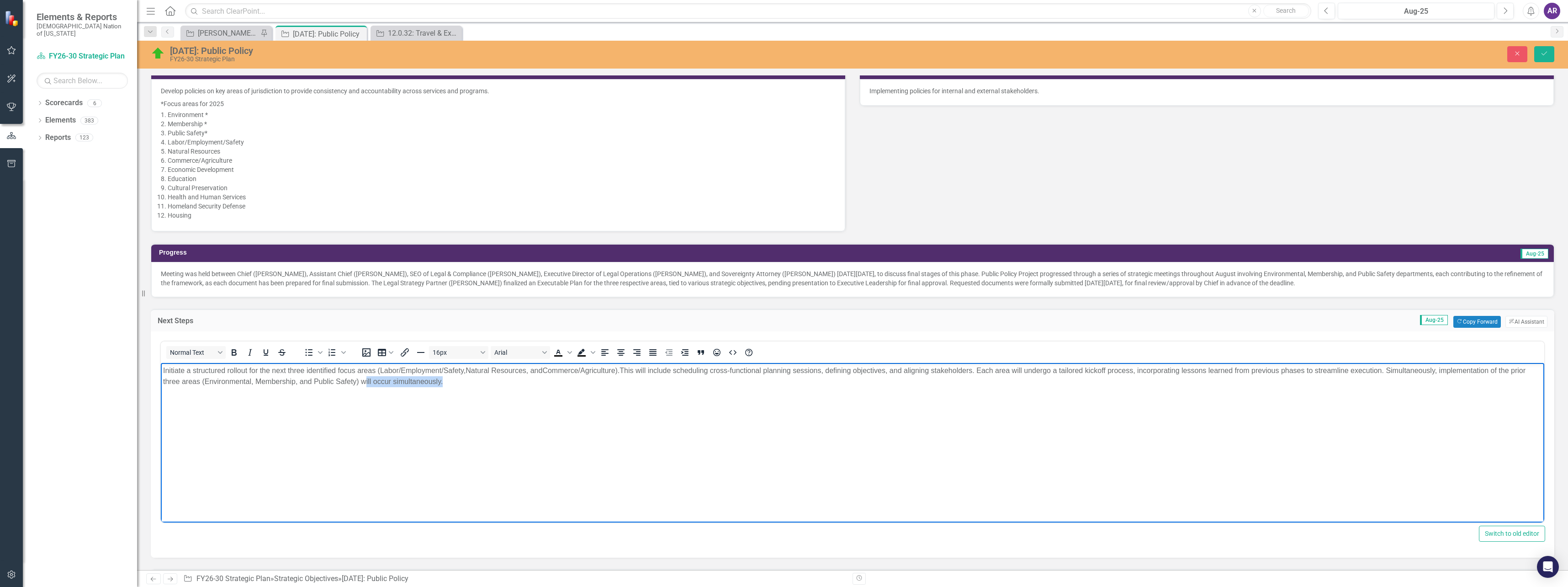
click at [363, 386] on p "Initiate a structured rollout for the next three identified focus areas ( Labor…" at bounding box center [852, 376] width 1379 height 22
click at [359, 383] on p "Initiate a structured rollout for the next three identified focus areas ( Labor…" at bounding box center [852, 376] width 1379 height 22
click at [410, 384] on p "Initiate a structured rollout for the next three identified focus areas ( Labor…" at bounding box center [852, 376] width 1379 height 22
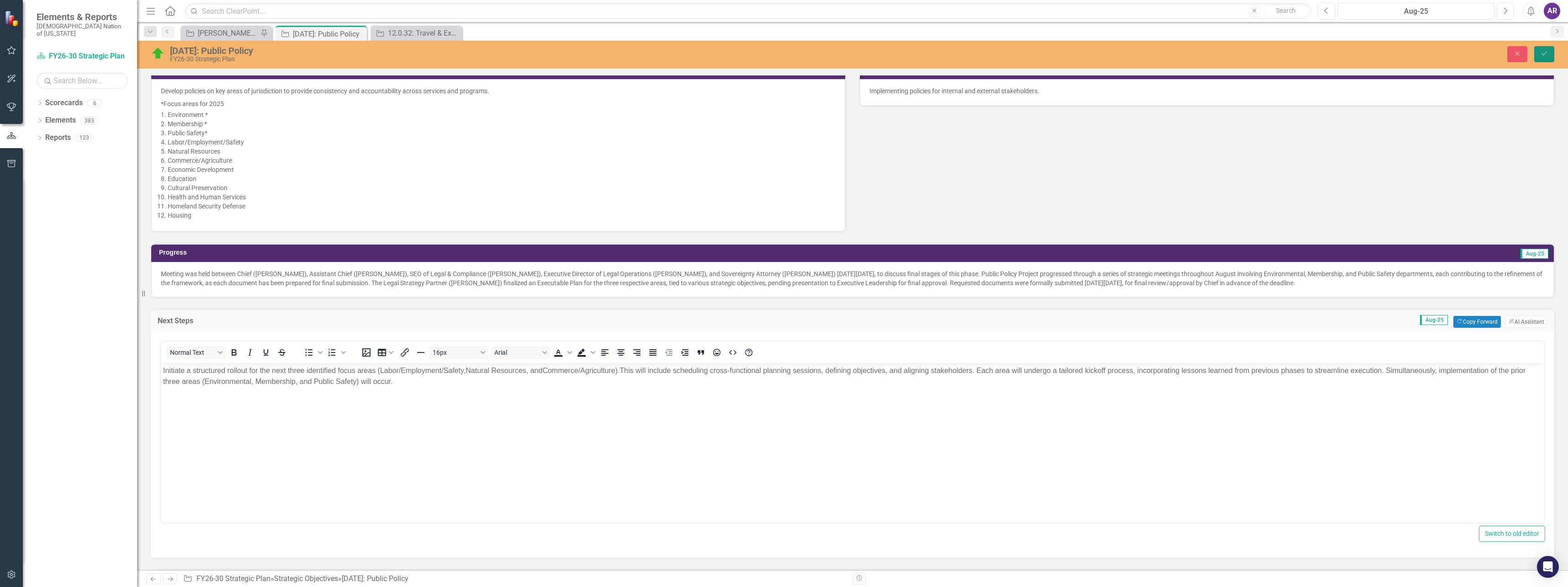
drag, startPoint x: 1543, startPoint y: 58, endPoint x: 282, endPoint y: 82, distance: 1261.2
click at [1543, 58] on button "Save" at bounding box center [1544, 54] width 20 height 16
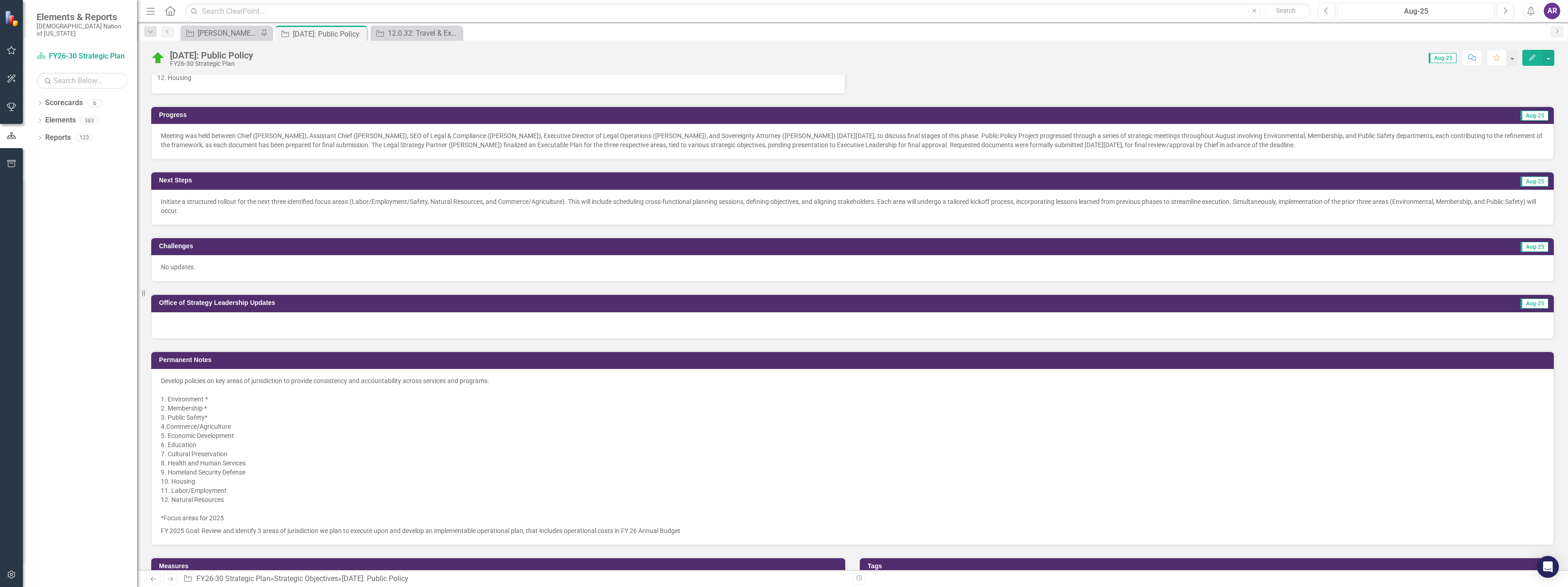
scroll to position [457, 0]
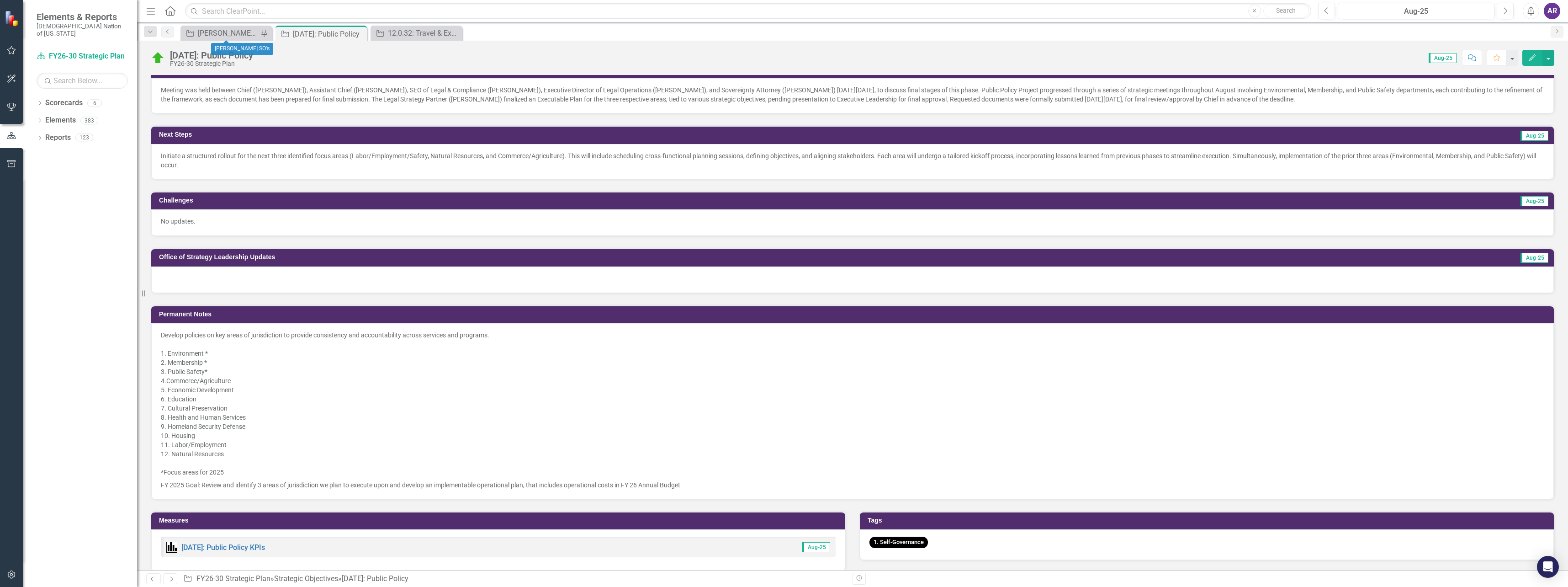
click at [216, 26] on div "Strategic Objective Alex SO's Pin" at bounding box center [226, 33] width 91 height 15
click at [358, 36] on icon "Close" at bounding box center [358, 34] width 9 height 7
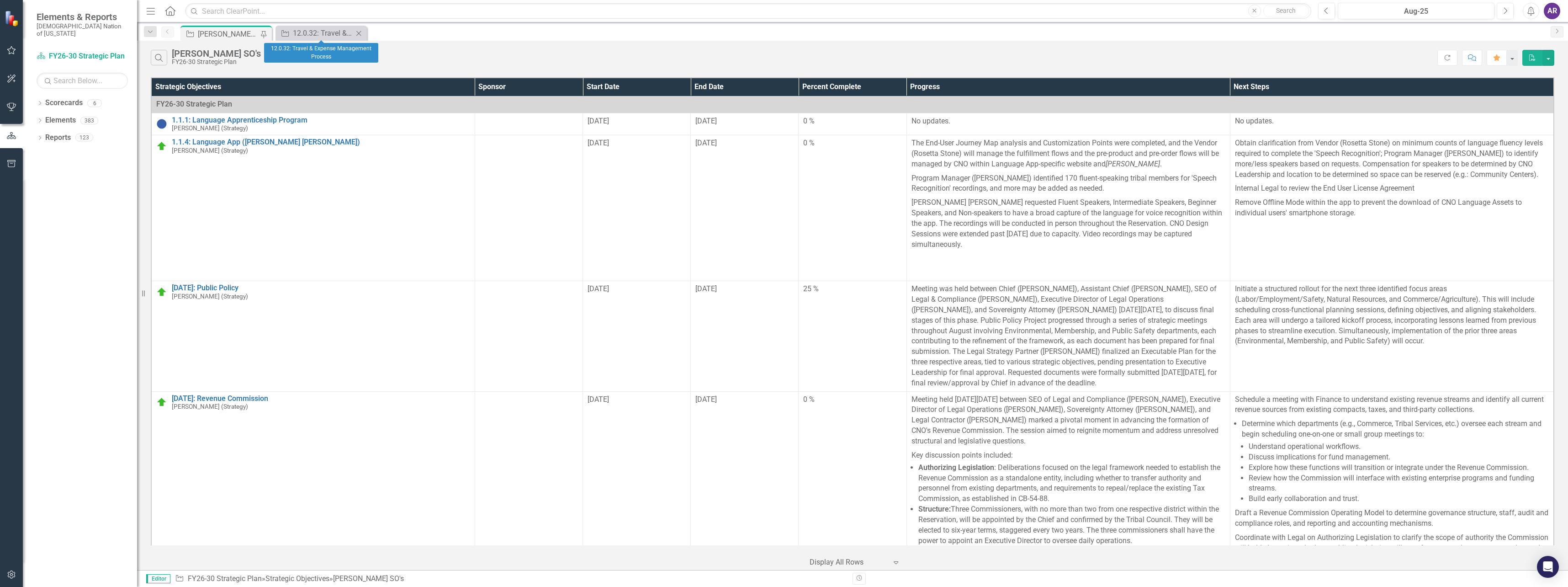
click at [358, 35] on icon "Close" at bounding box center [359, 33] width 9 height 7
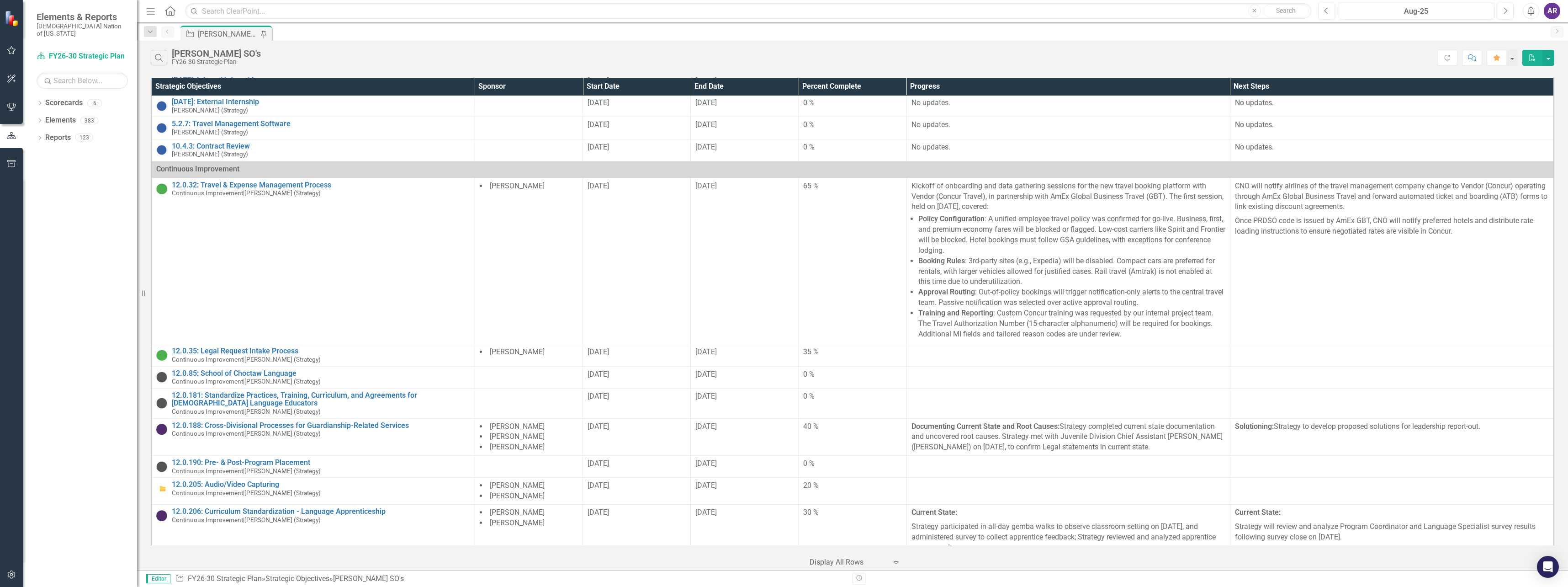
scroll to position [823, 0]
